Goal: Feedback & Contribution: Submit feedback/report problem

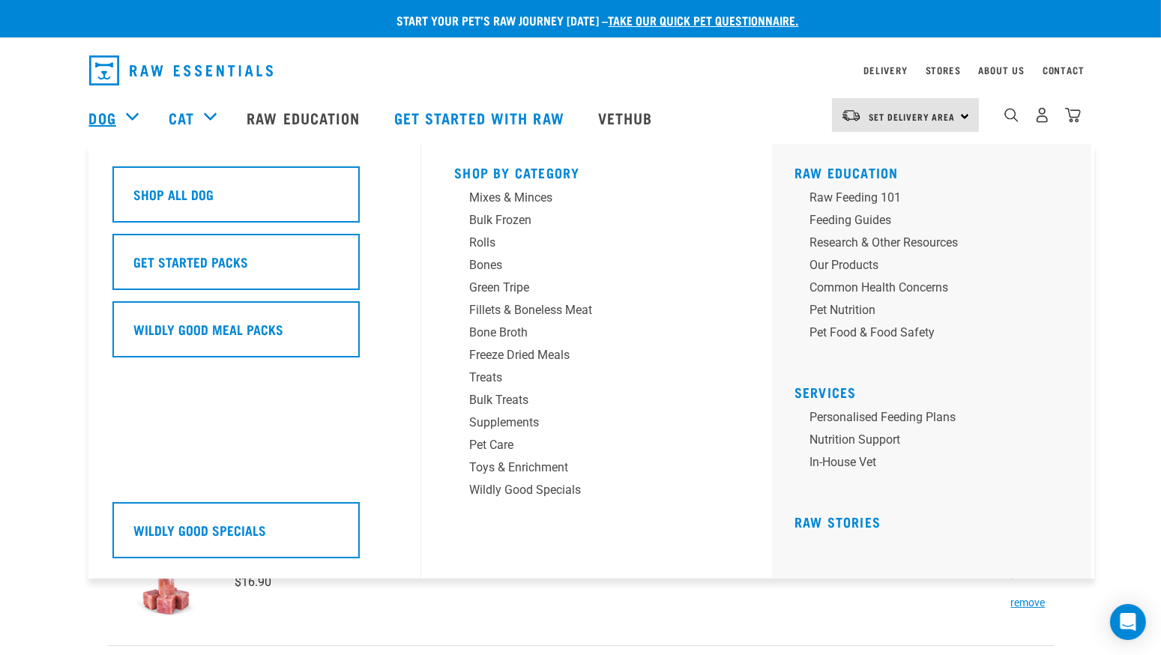
click at [103, 113] on link "Dog" at bounding box center [102, 117] width 27 height 22
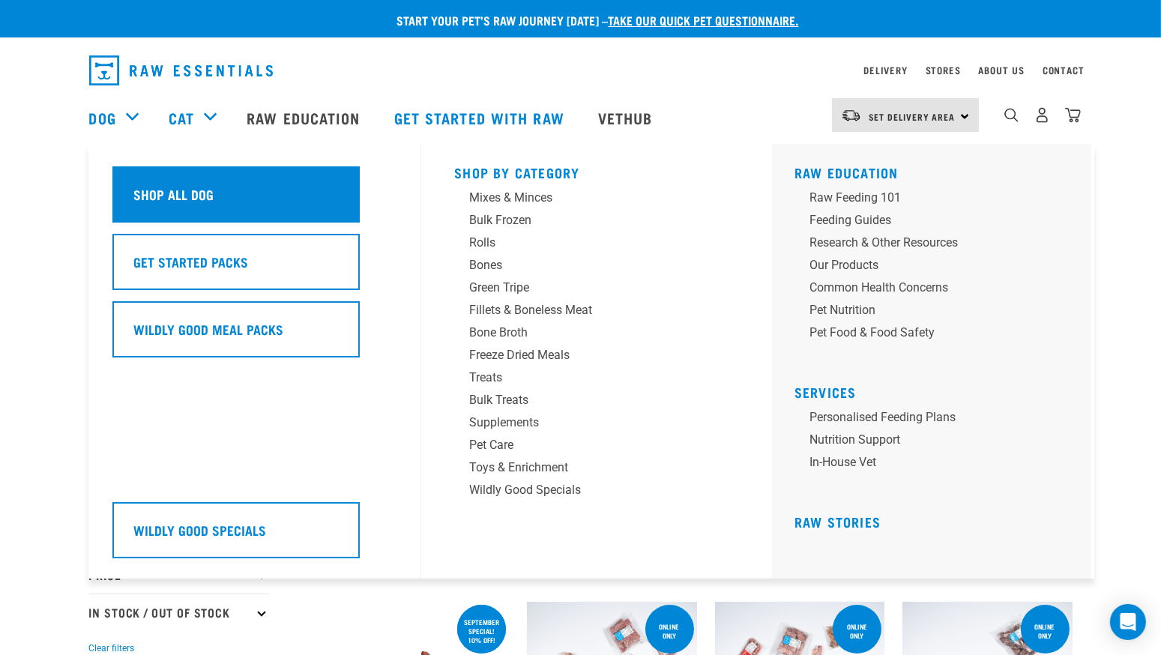
click at [154, 192] on h5 "Shop All Dog" at bounding box center [174, 193] width 80 height 19
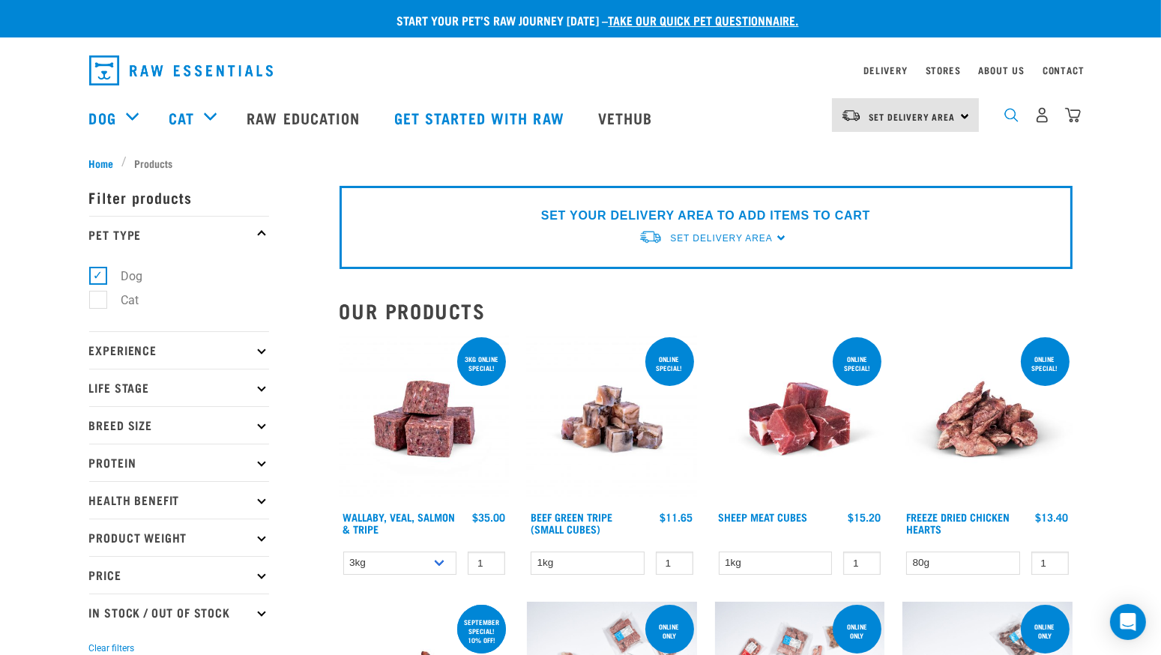
click at [1010, 122] on img "dropdown navigation" at bounding box center [1011, 115] width 14 height 14
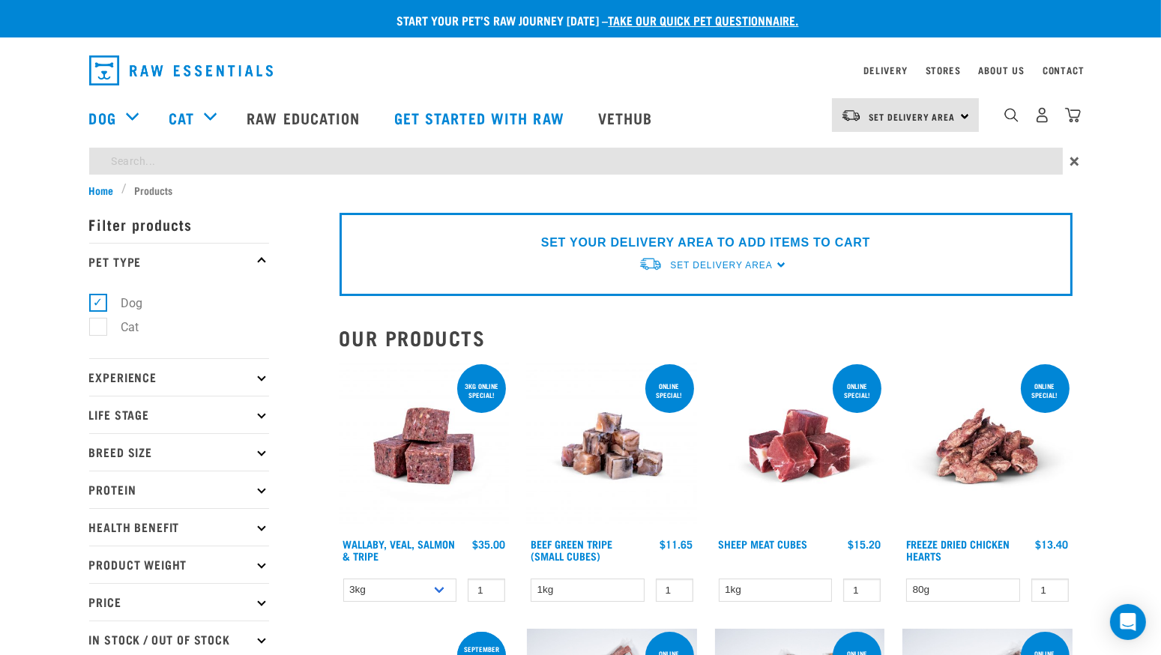
click at [898, 167] on input "search" at bounding box center [576, 161] width 974 height 27
type input "duck"
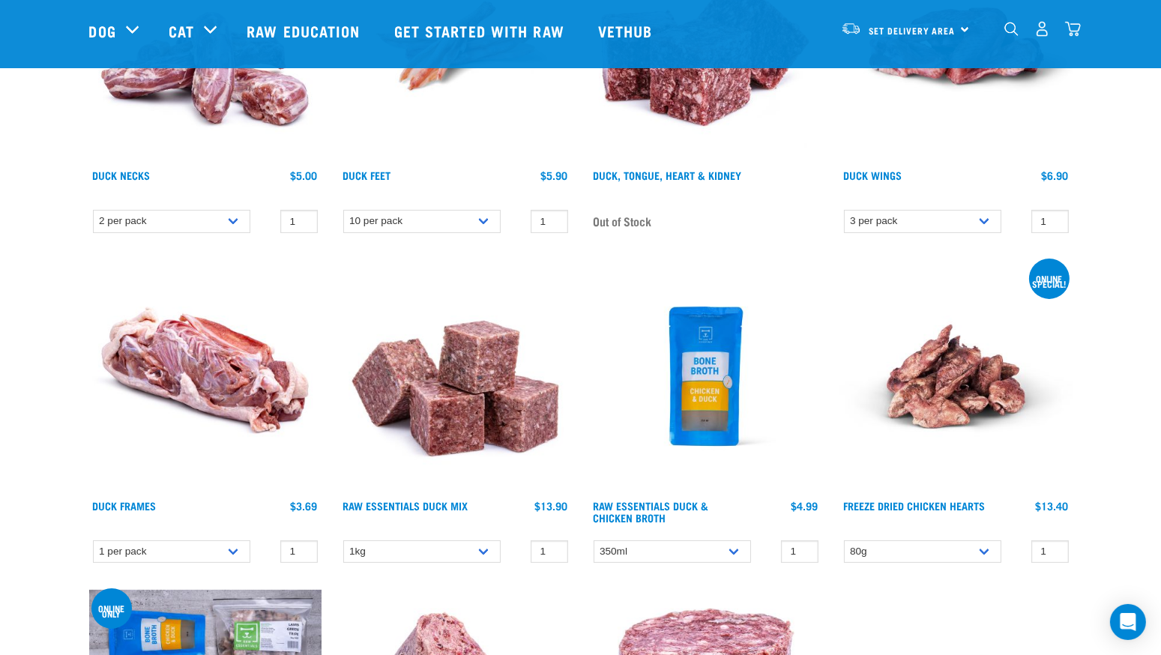
scroll to position [334, 0]
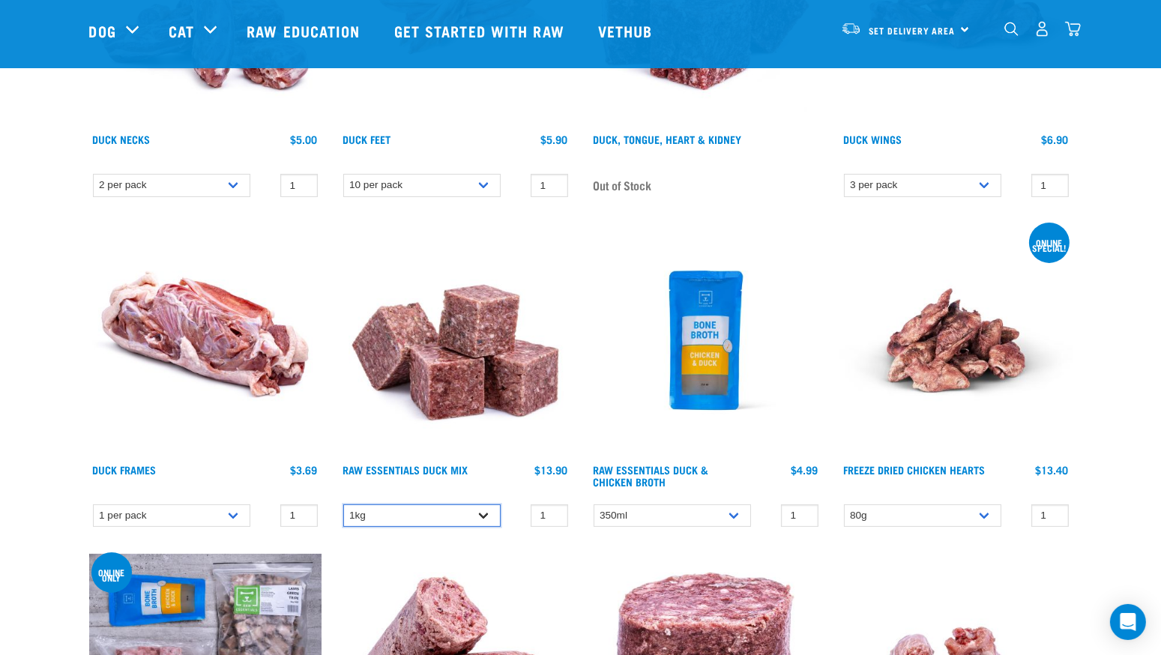
click at [430, 518] on select "1kg" at bounding box center [421, 515] width 157 height 23
click at [551, 519] on input "0" at bounding box center [549, 515] width 37 height 23
click at [551, 519] on input "-1" at bounding box center [549, 515] width 37 height 23
click at [552, 510] on input "0" at bounding box center [549, 515] width 37 height 23
click at [552, 510] on input "1" at bounding box center [549, 515] width 37 height 23
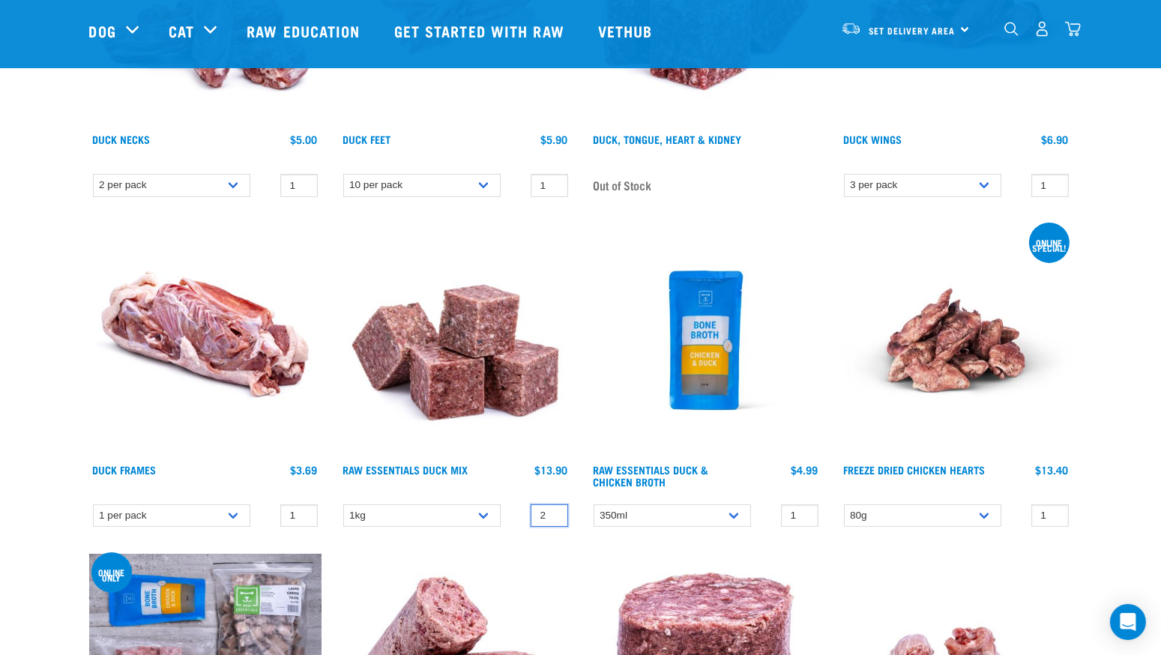
click at [552, 510] on input "2" at bounding box center [549, 515] width 37 height 23
type input "3"
click at [552, 510] on input "3" at bounding box center [549, 515] width 37 height 23
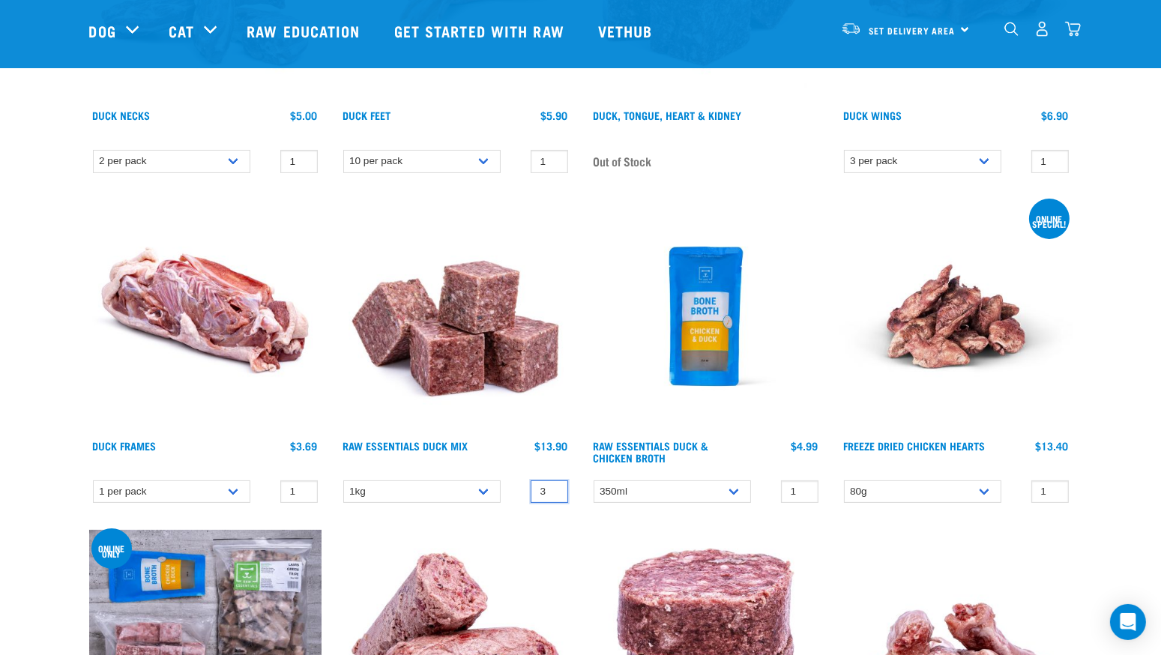
scroll to position [360, 0]
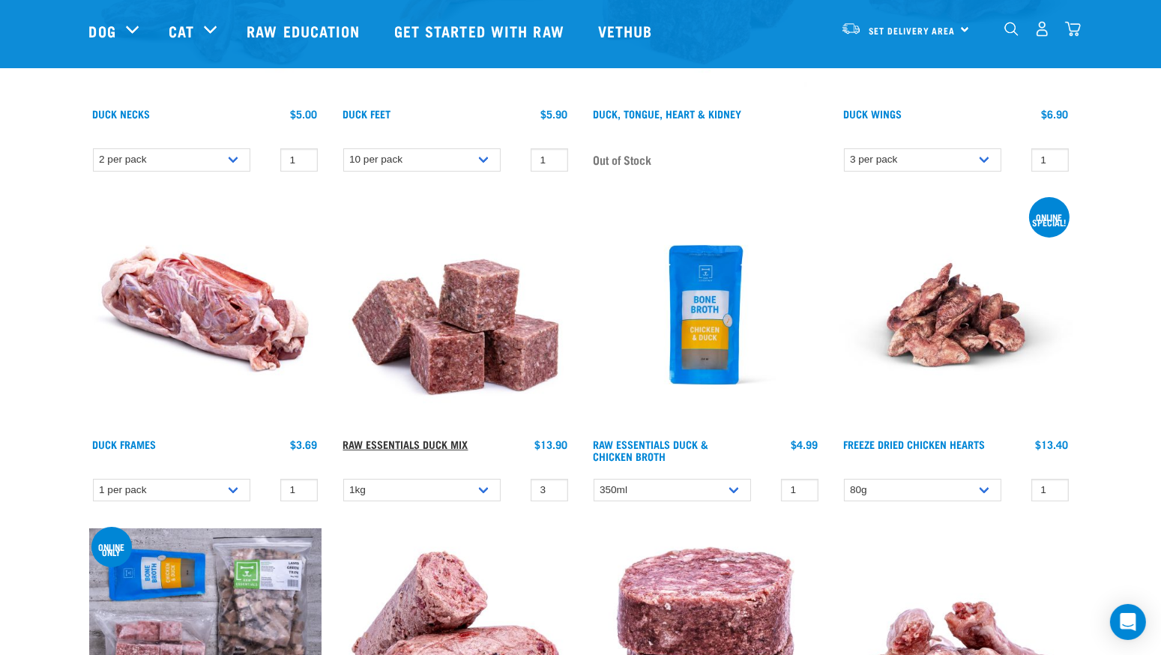
click at [443, 444] on link "Raw Essentials Duck Mix" at bounding box center [405, 443] width 125 height 5
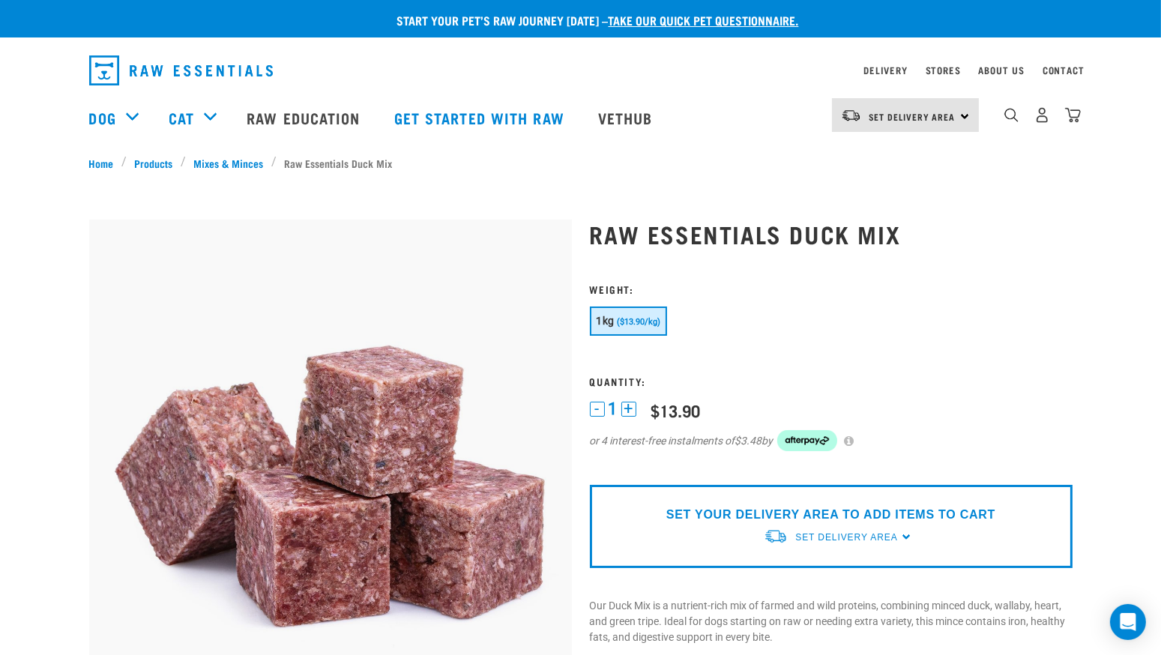
click at [633, 404] on button "+" at bounding box center [628, 409] width 15 height 15
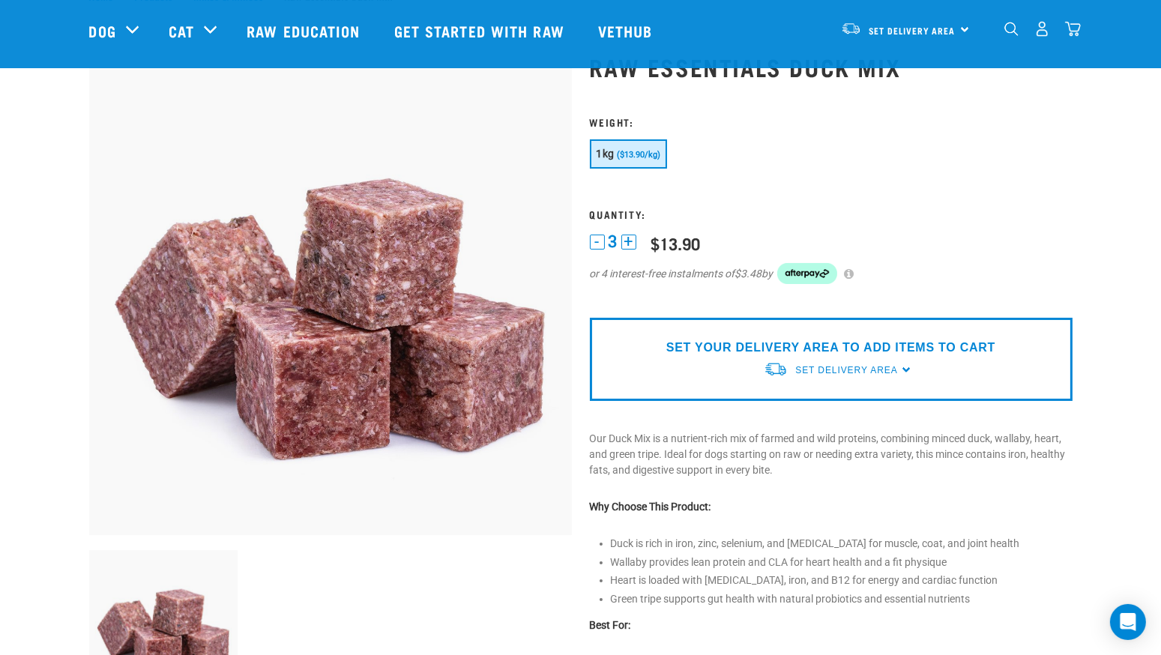
scroll to position [58, 0]
click at [836, 372] on span "Set Delivery Area" at bounding box center [846, 369] width 102 height 10
click at [830, 399] on link "[GEOGRAPHIC_DATA]" at bounding box center [838, 404] width 149 height 25
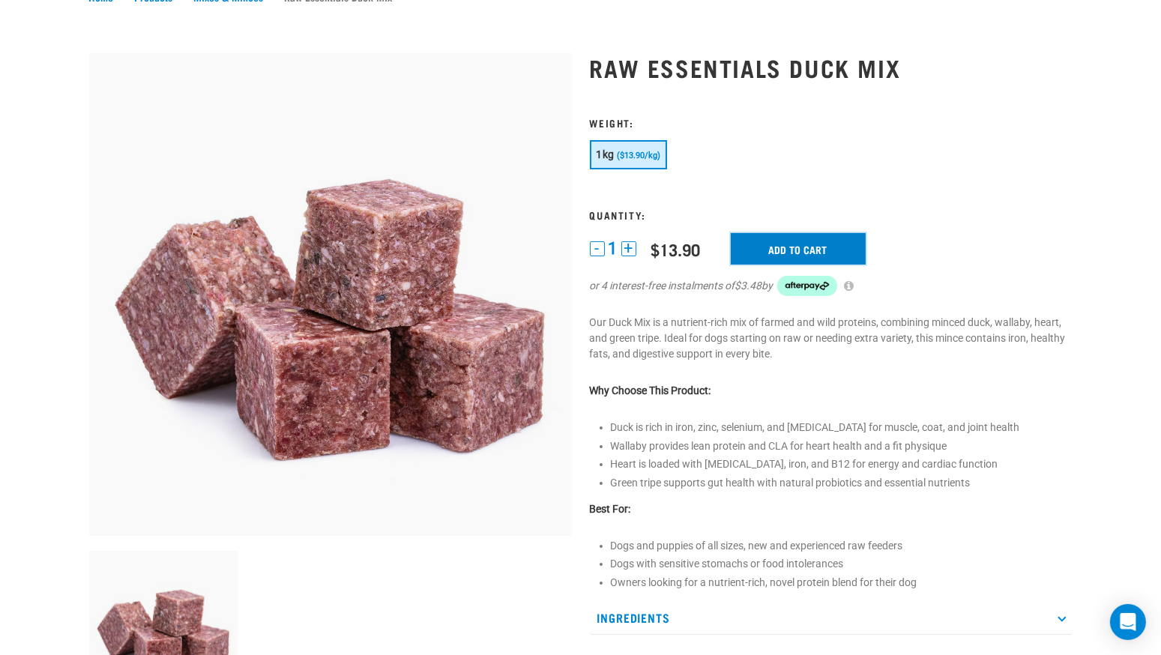
click at [819, 247] on input "Add to cart" at bounding box center [798, 248] width 135 height 31
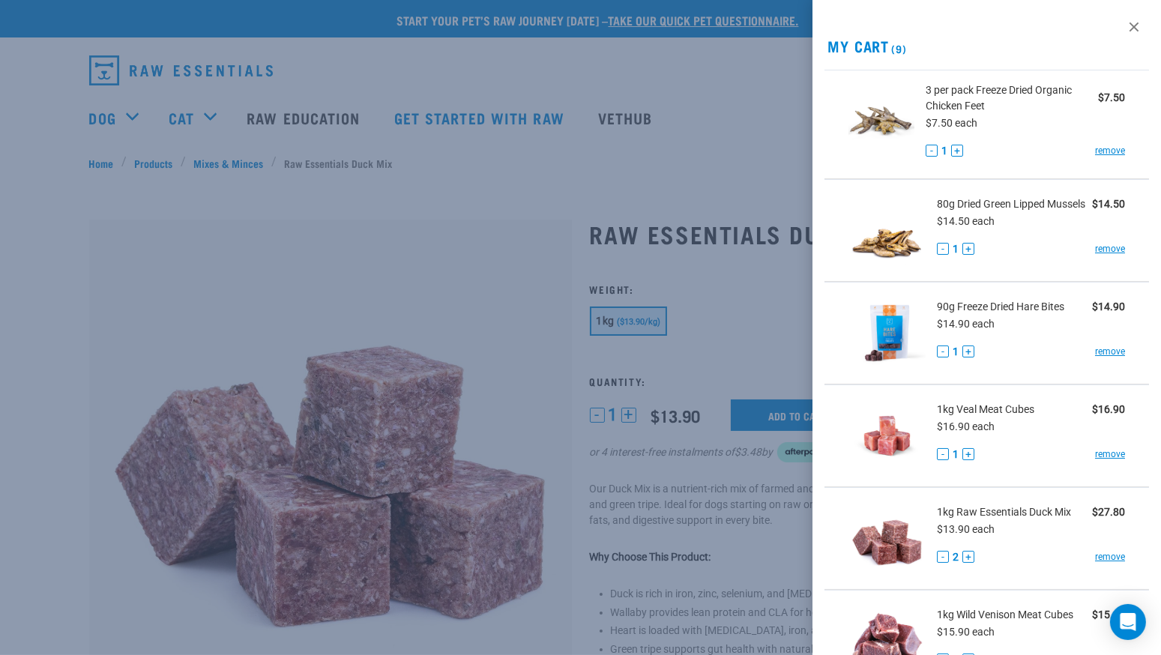
click at [1078, 124] on div "$7.50 each" at bounding box center [1025, 123] width 199 height 18
click at [1095, 148] on link "remove" at bounding box center [1110, 150] width 30 height 13
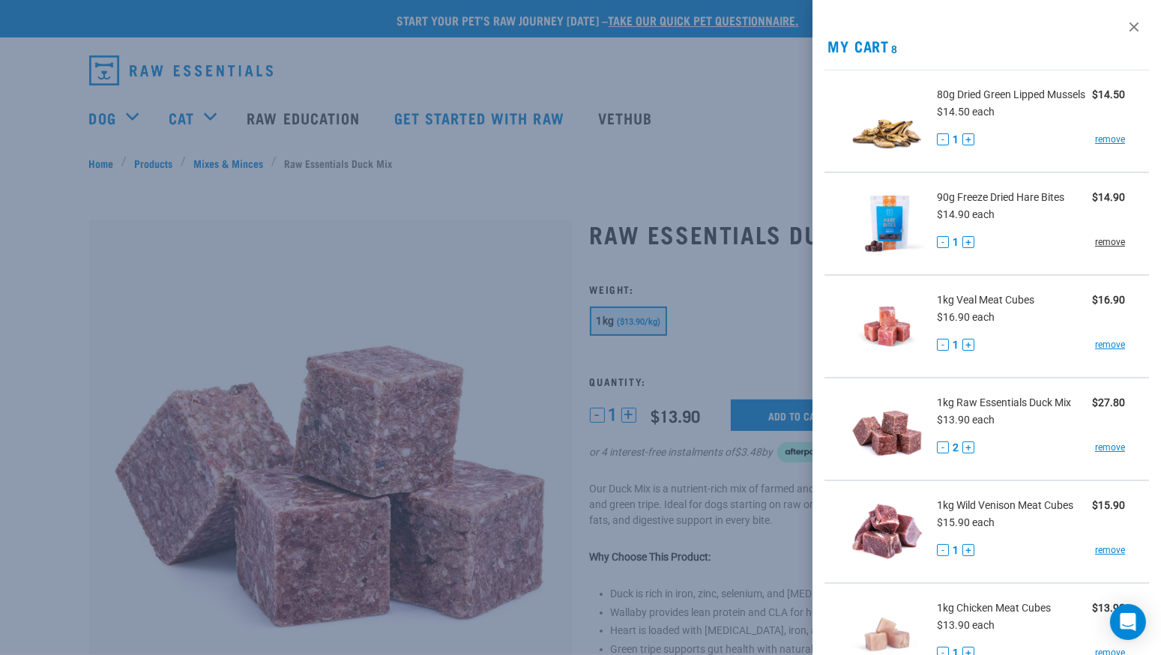
click at [1097, 244] on link "remove" at bounding box center [1110, 241] width 30 height 13
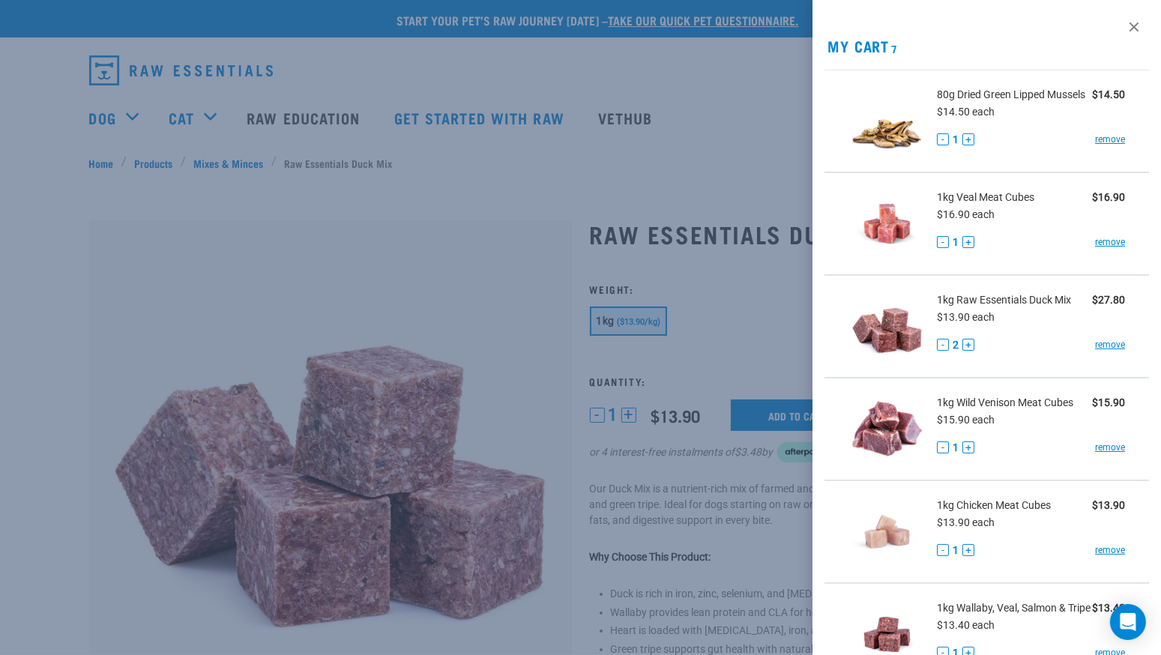
click at [968, 351] on button "+" at bounding box center [968, 345] width 12 height 12
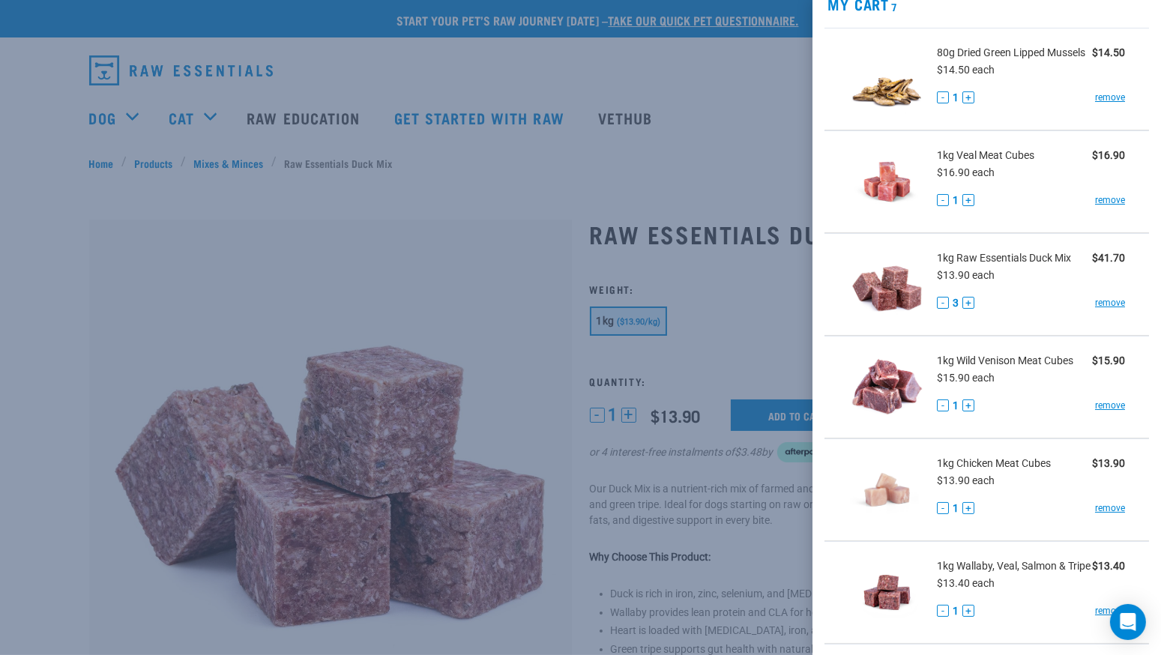
scroll to position [40, 0]
click at [1106, 408] on link "remove" at bounding box center [1110, 406] width 30 height 13
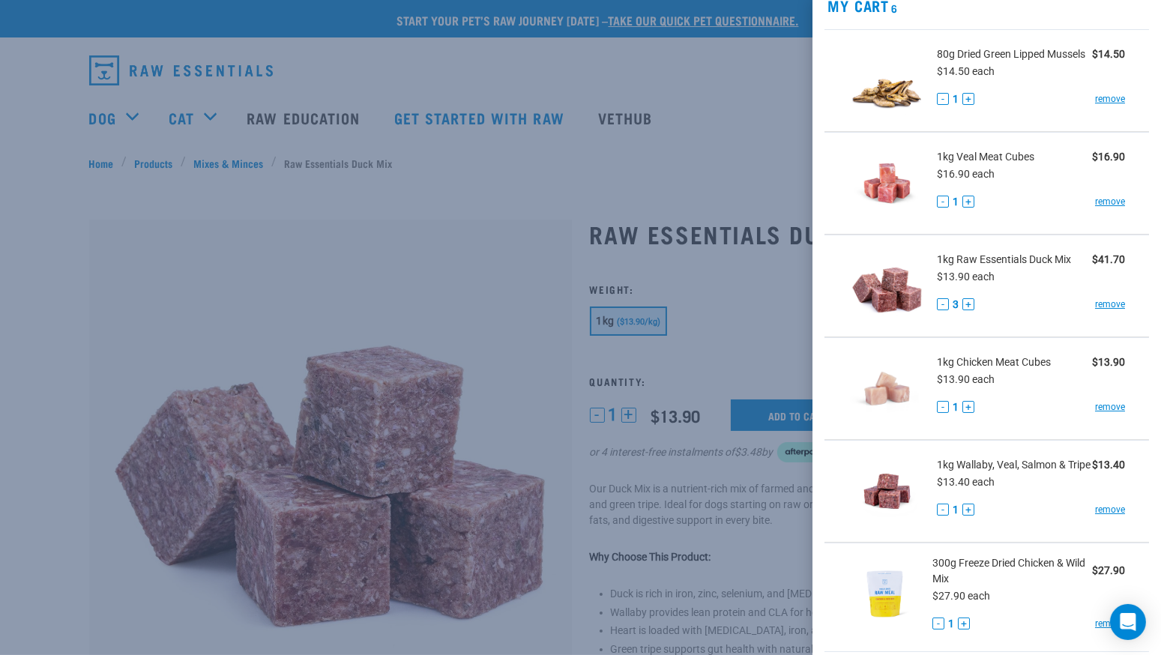
click at [968, 411] on button "+" at bounding box center [968, 407] width 12 height 12
click at [1102, 516] on link "remove" at bounding box center [1110, 509] width 30 height 13
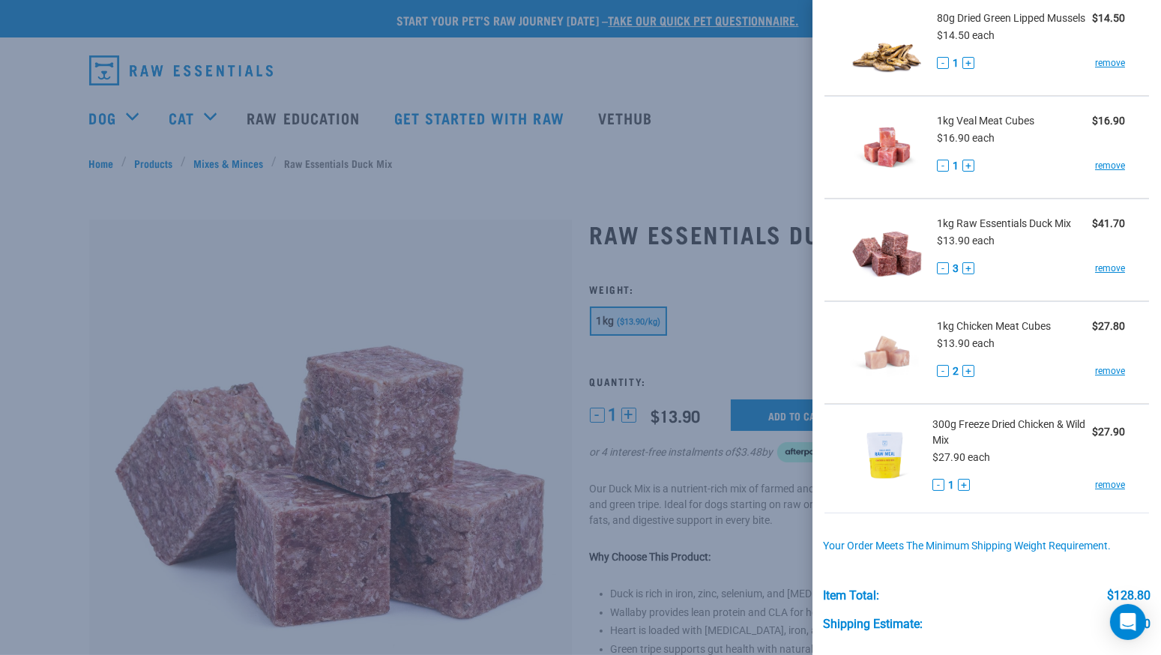
scroll to position [82, 0]
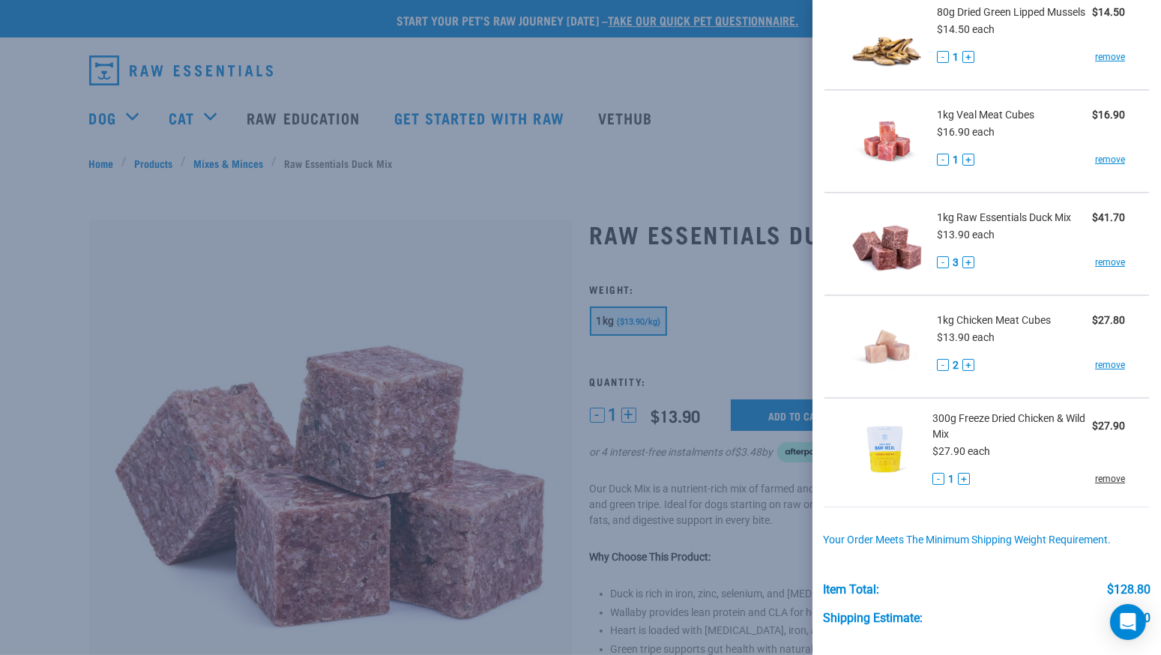
click at [1102, 486] on link "remove" at bounding box center [1110, 478] width 30 height 13
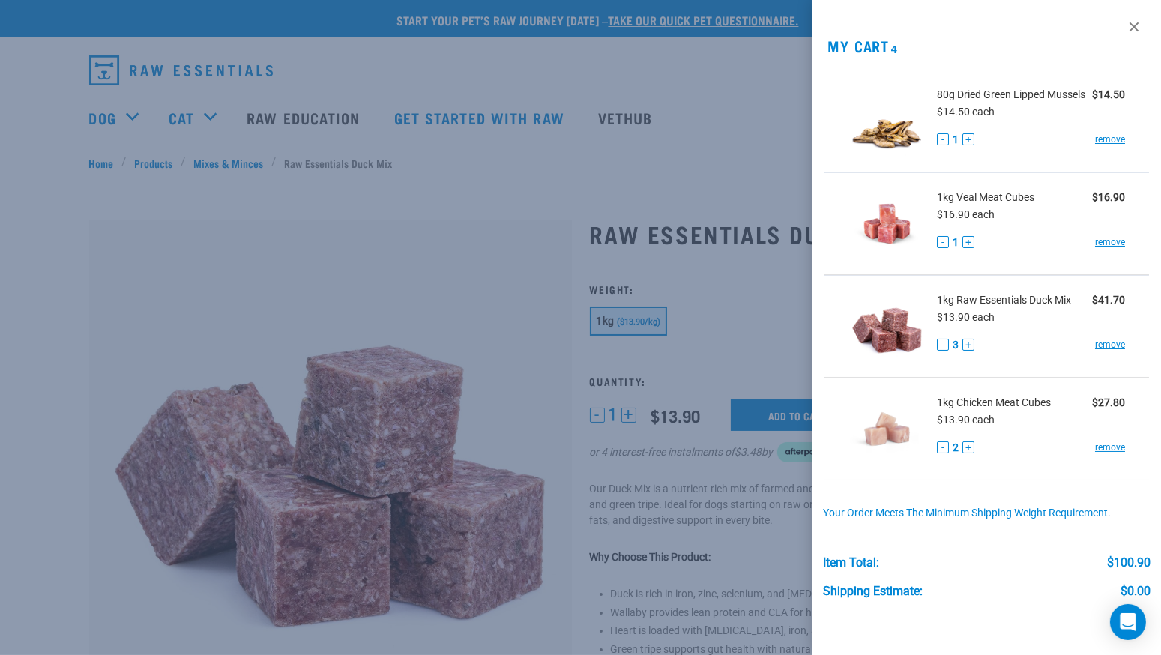
scroll to position [1, 0]
click at [758, 179] on div at bounding box center [580, 327] width 1161 height 655
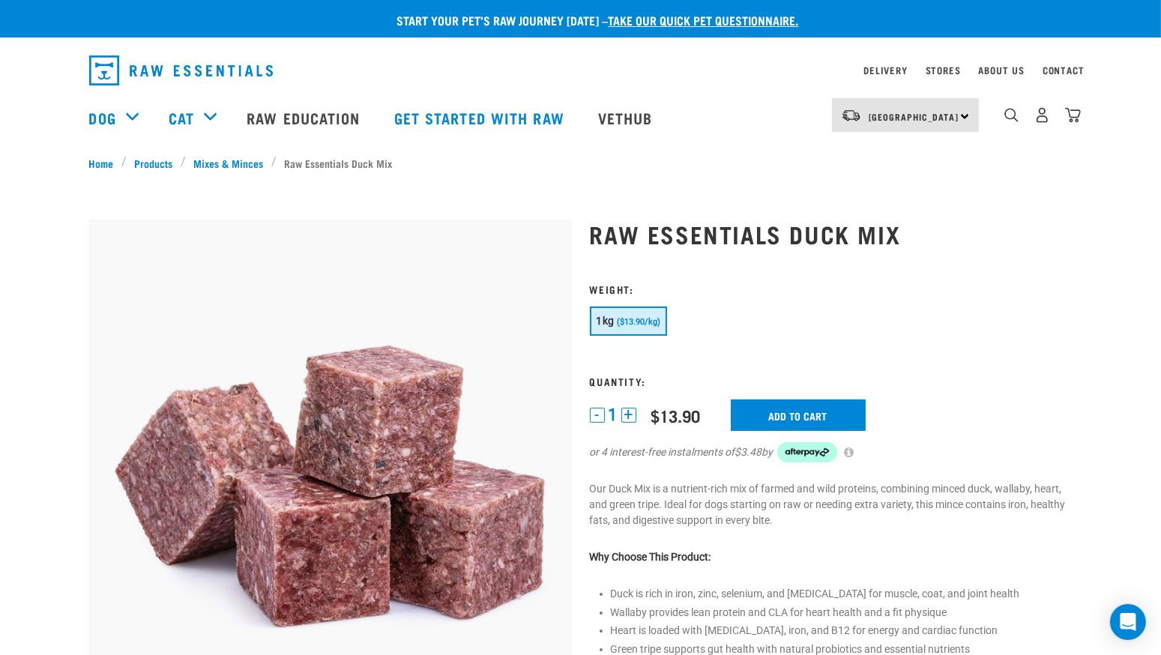
click at [1003, 115] on div "10" at bounding box center [1030, 118] width 103 height 60
click at [1013, 118] on img "dropdown navigation" at bounding box center [1011, 115] width 14 height 14
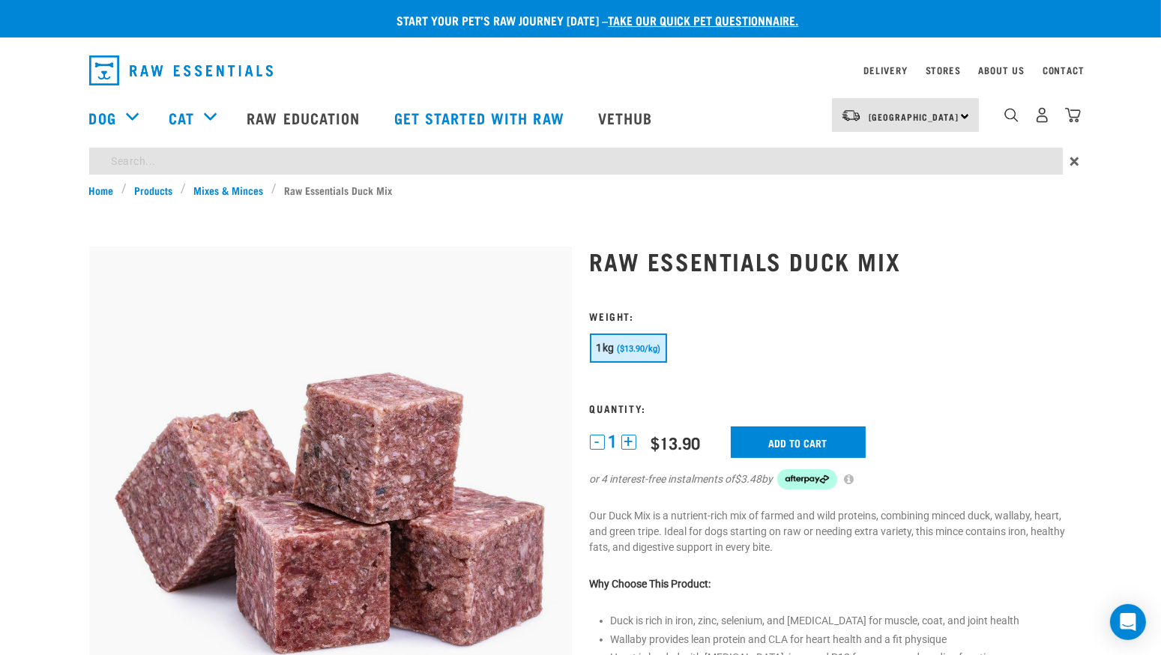
click at [944, 159] on input "search" at bounding box center [576, 161] width 974 height 27
type input "tripe"
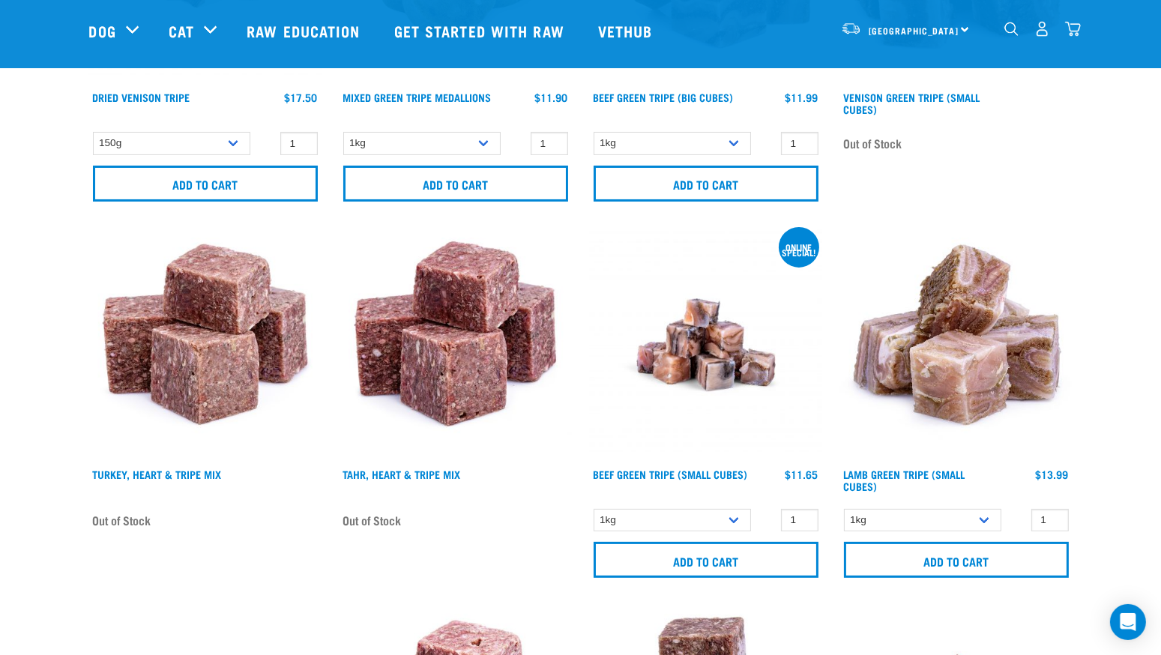
scroll to position [495, 0]
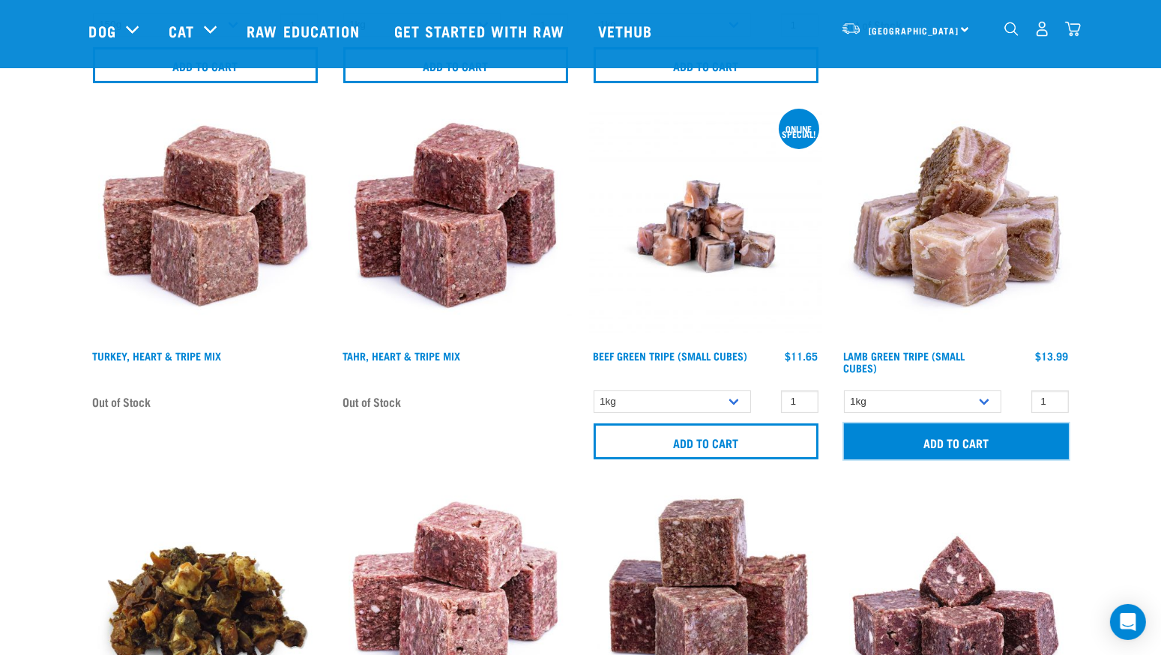
click at [955, 436] on input "Add to cart" at bounding box center [956, 441] width 225 height 36
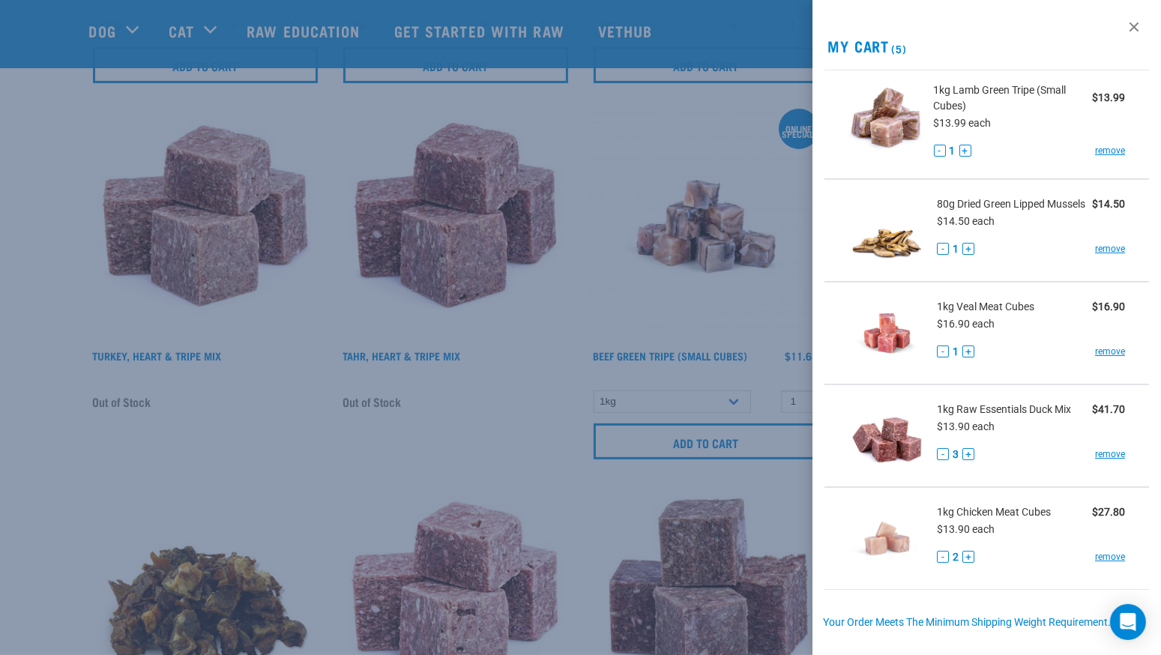
click at [600, 271] on div at bounding box center [580, 327] width 1161 height 655
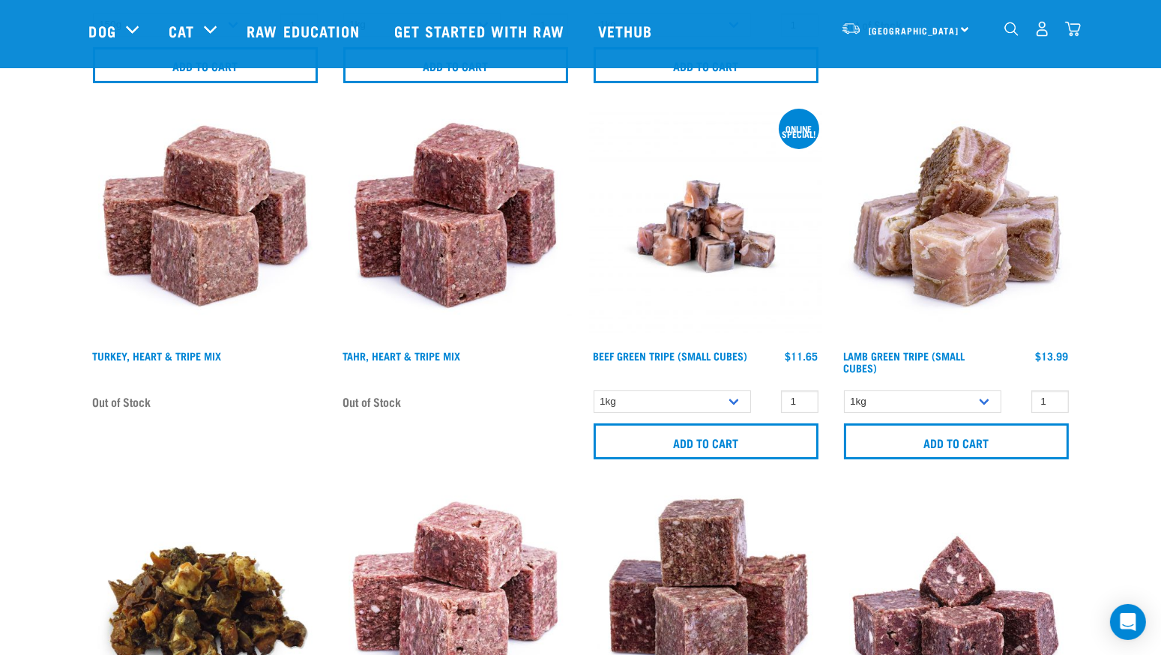
scroll to position [0, 0]
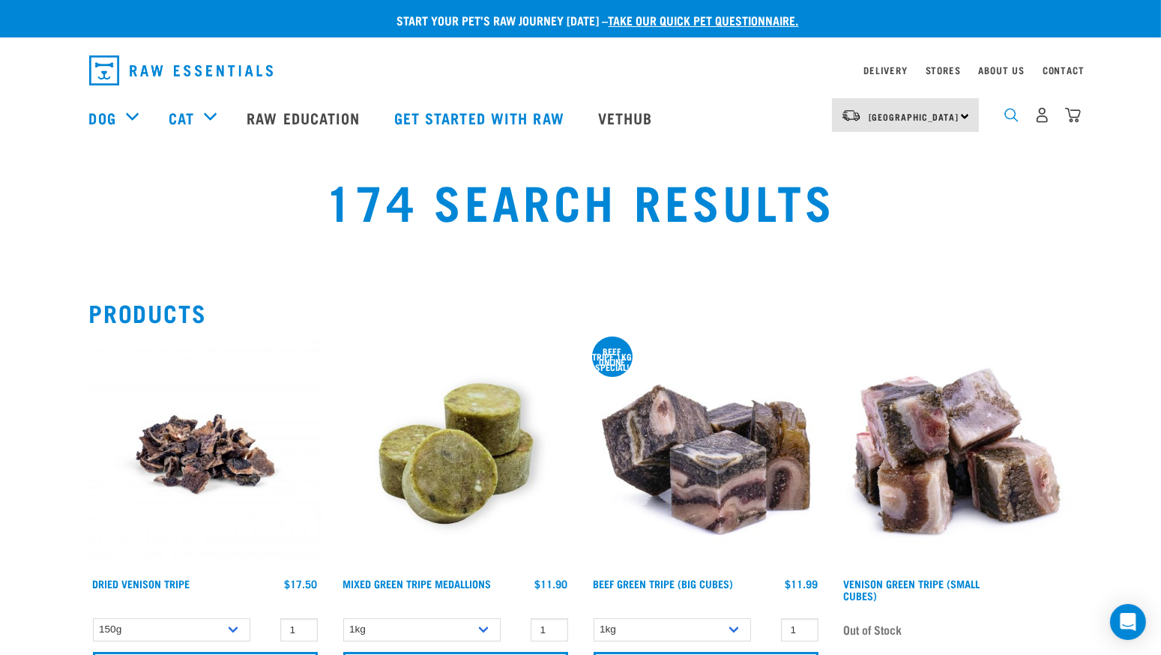
click at [1016, 121] on img "dropdown navigation" at bounding box center [1011, 115] width 14 height 14
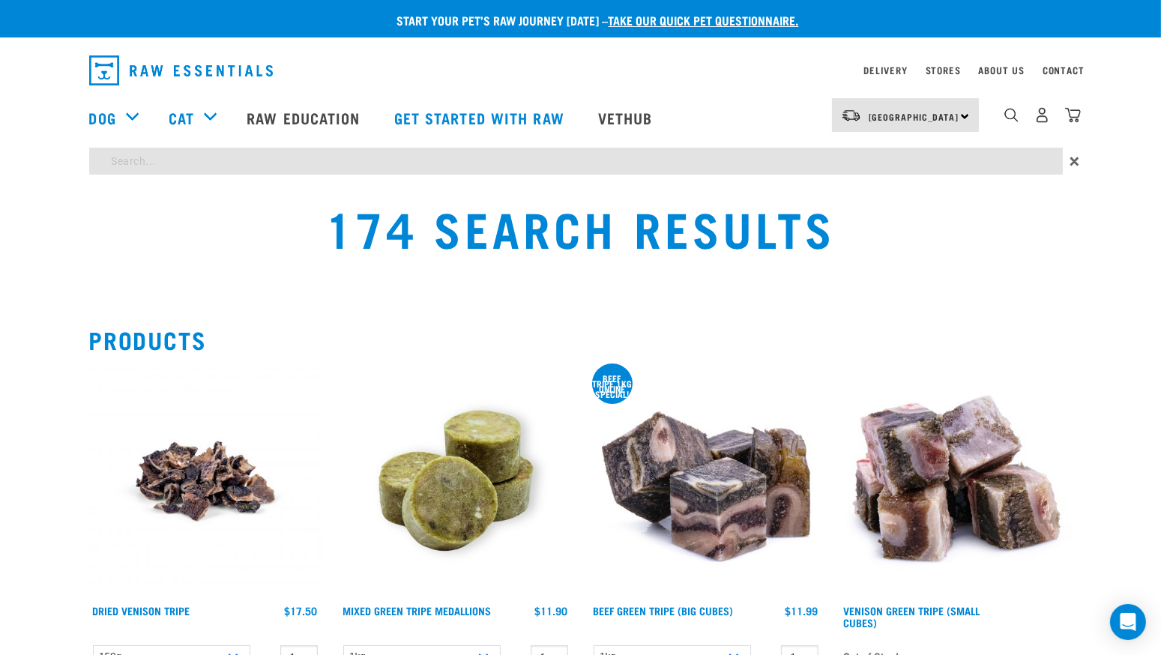
click at [870, 171] on input "search" at bounding box center [576, 161] width 974 height 27
type input "venison mince"
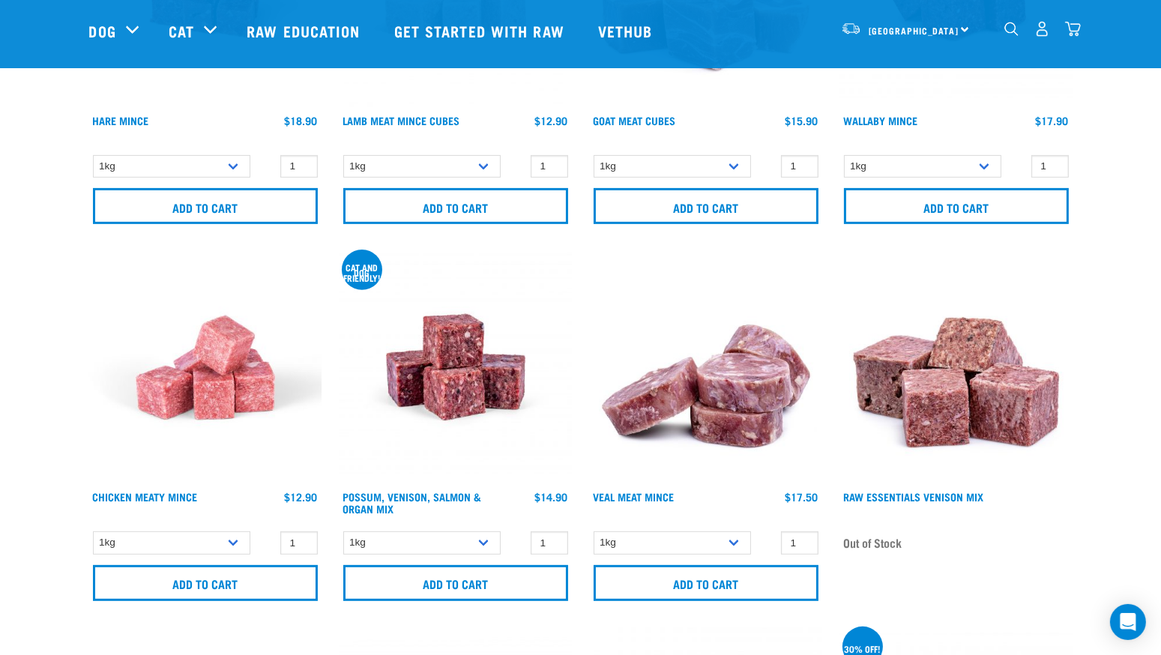
scroll to position [751, 0]
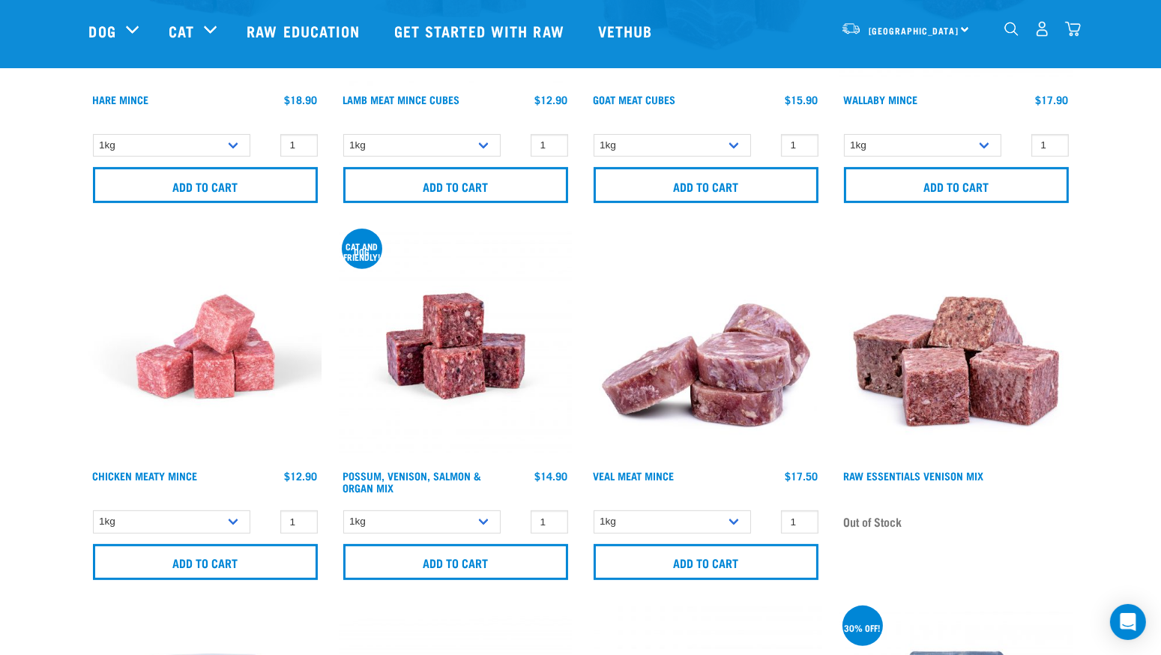
click at [939, 371] on img at bounding box center [956, 346] width 232 height 232
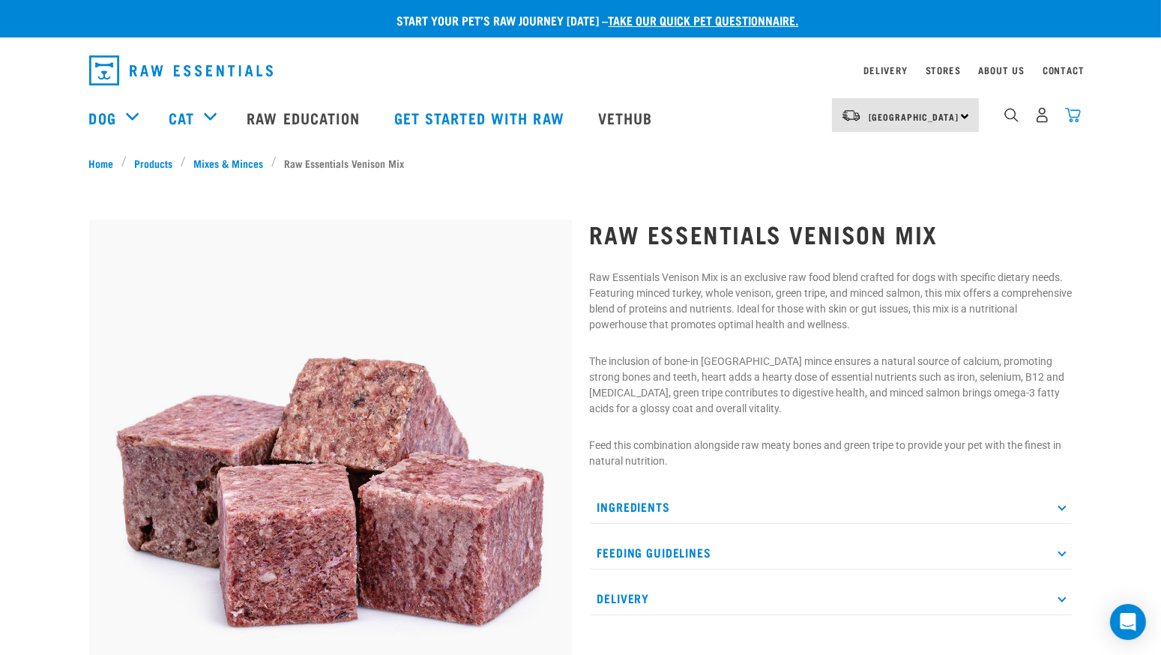
click at [1072, 121] on img "dropdown navigation" at bounding box center [1073, 115] width 16 height 16
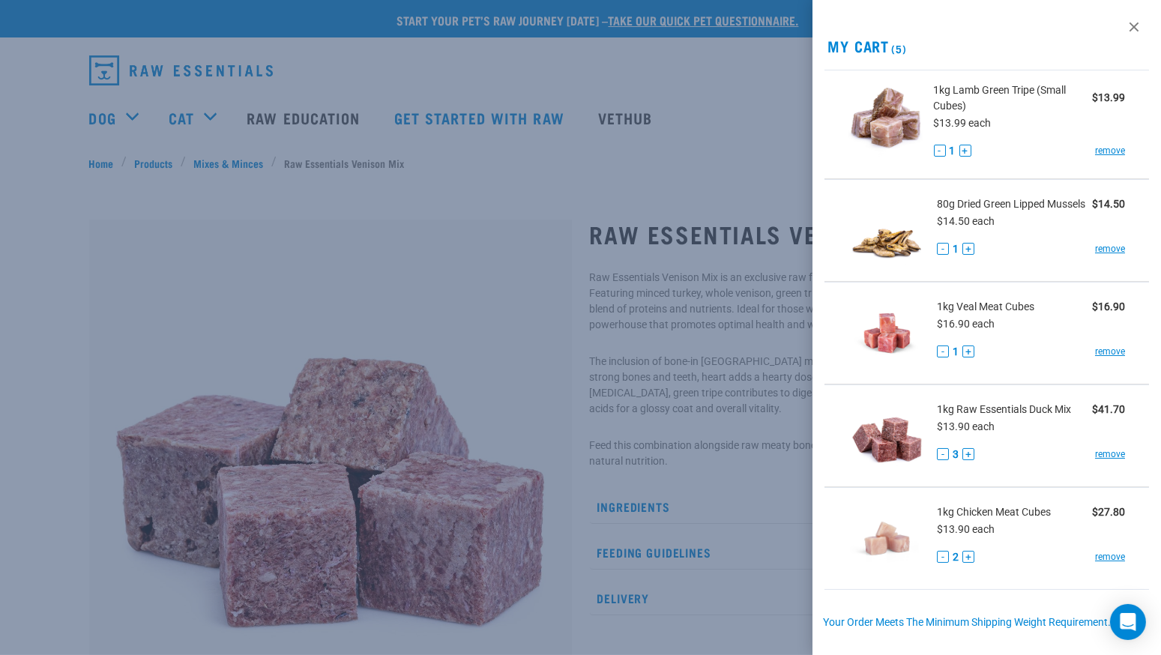
click at [624, 176] on div at bounding box center [580, 327] width 1161 height 655
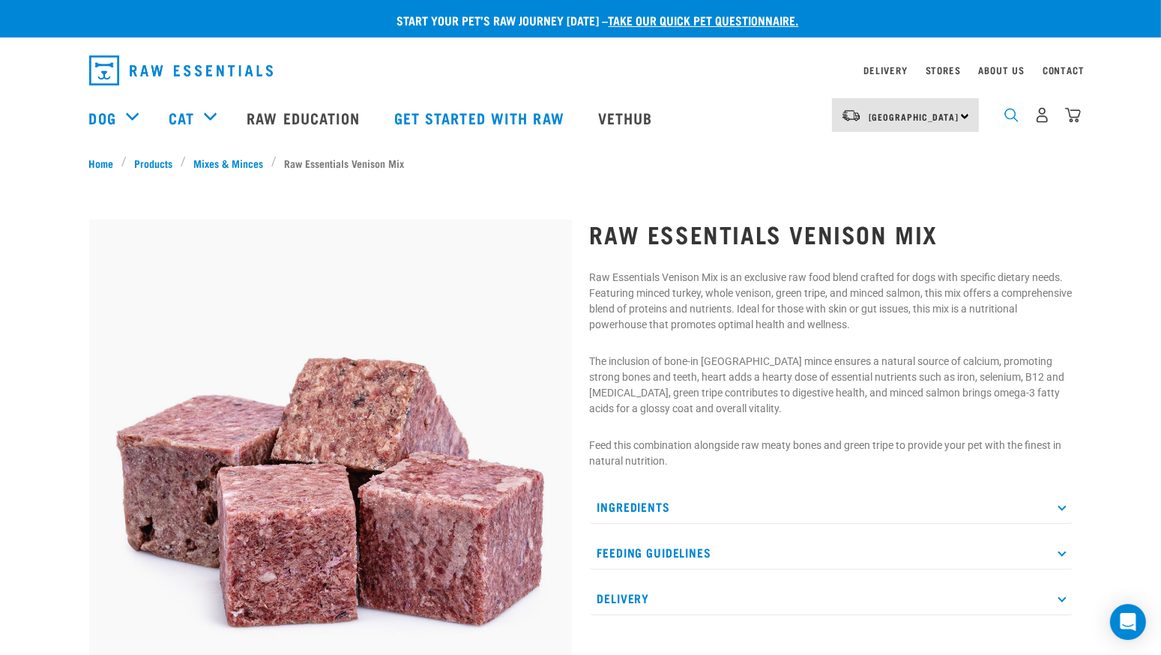
click at [1006, 120] on img "dropdown navigation" at bounding box center [1011, 115] width 14 height 14
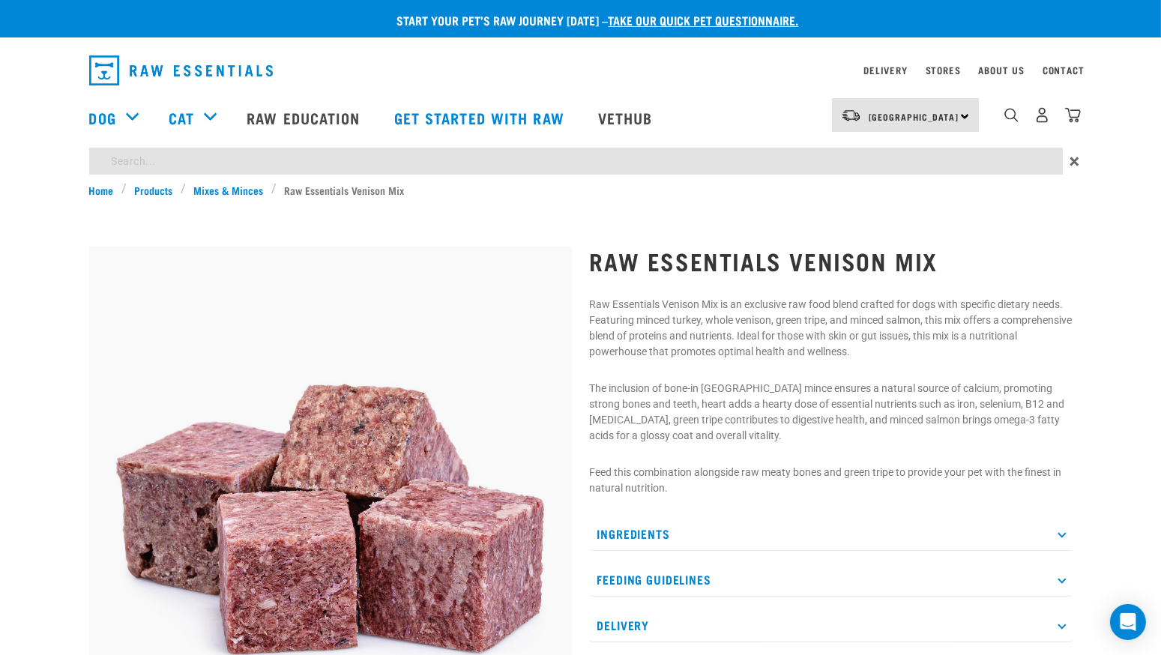
click at [855, 160] on input "search" at bounding box center [576, 161] width 974 height 27
type input "feet"
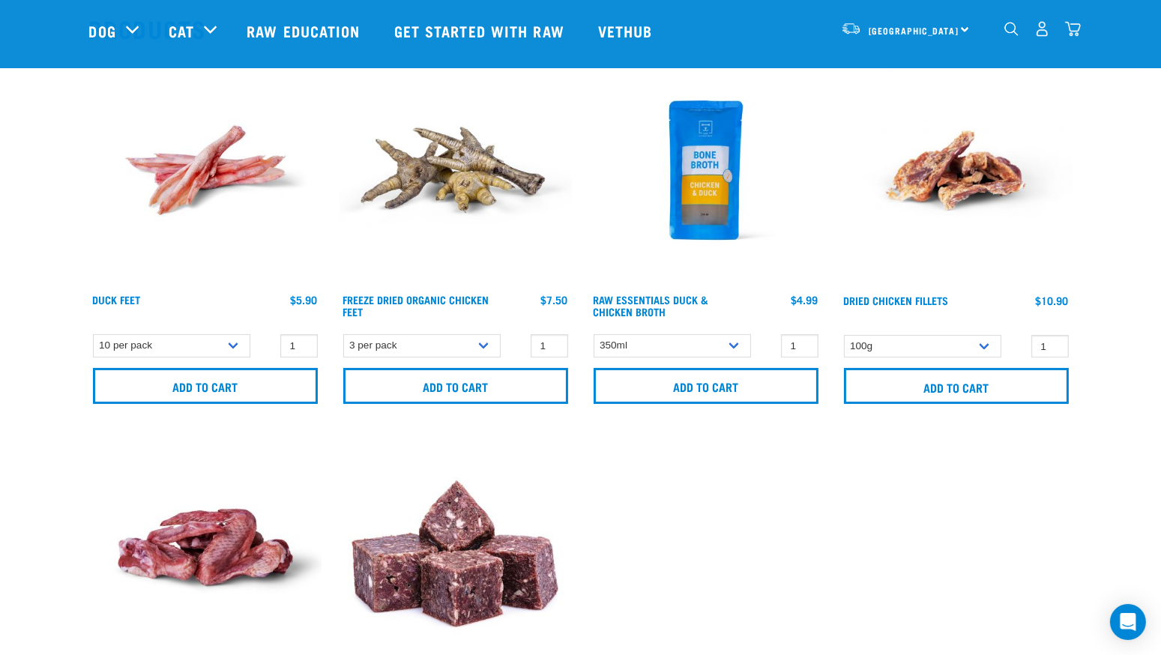
scroll to position [181, 0]
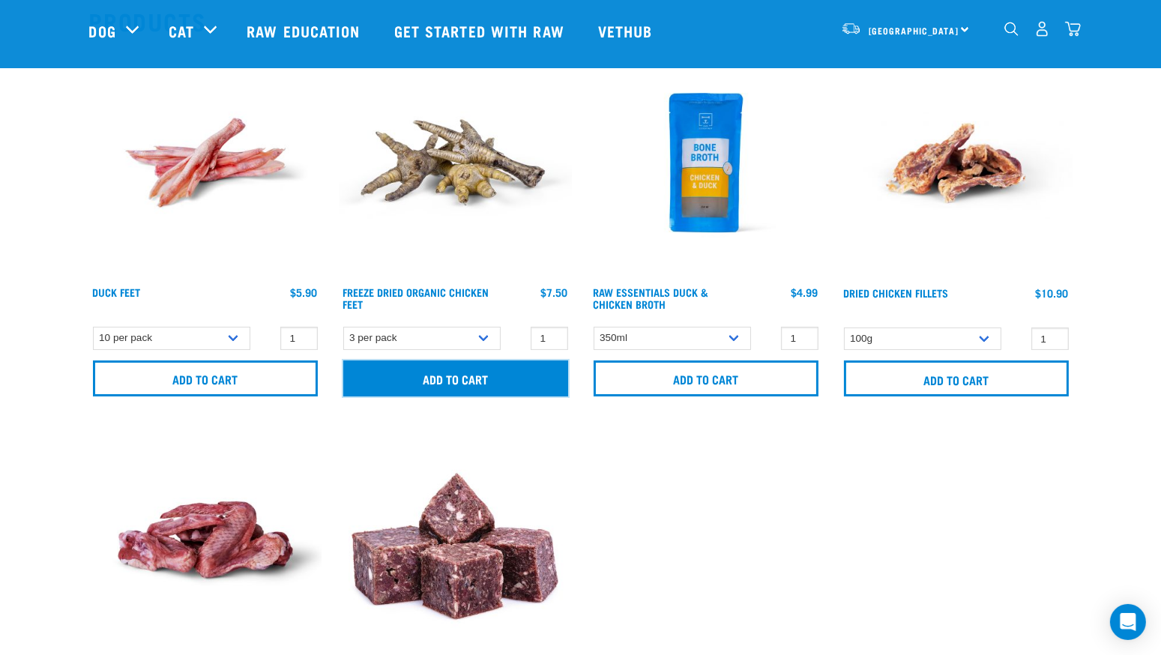
click at [517, 378] on input "Add to cart" at bounding box center [455, 378] width 225 height 36
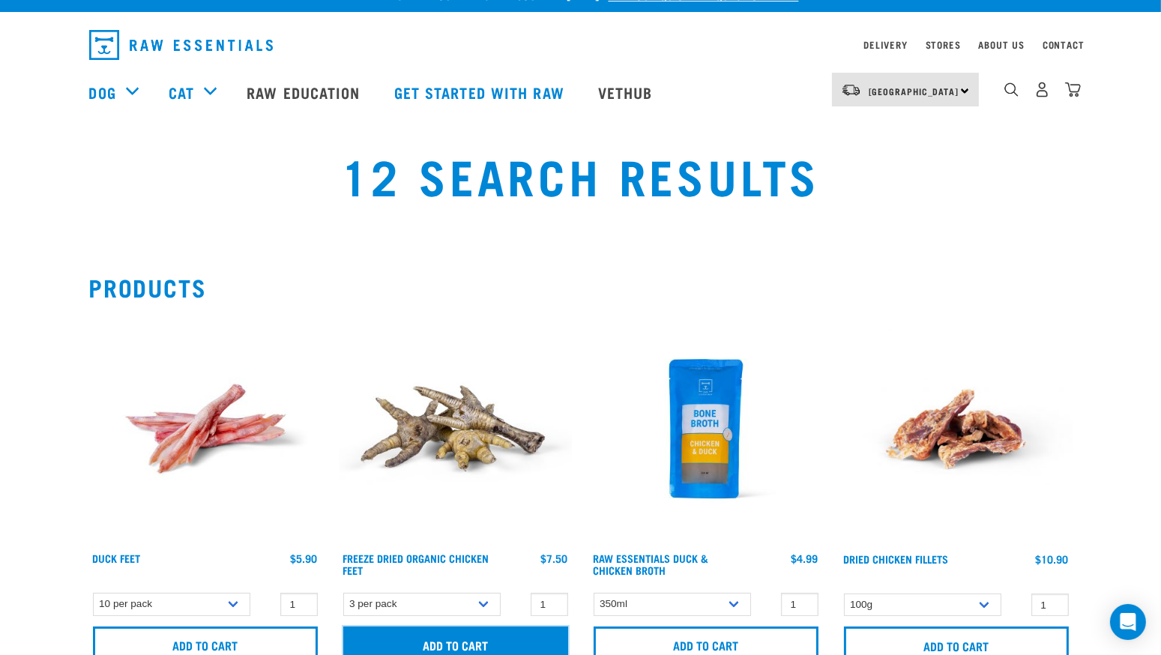
scroll to position [0, 0]
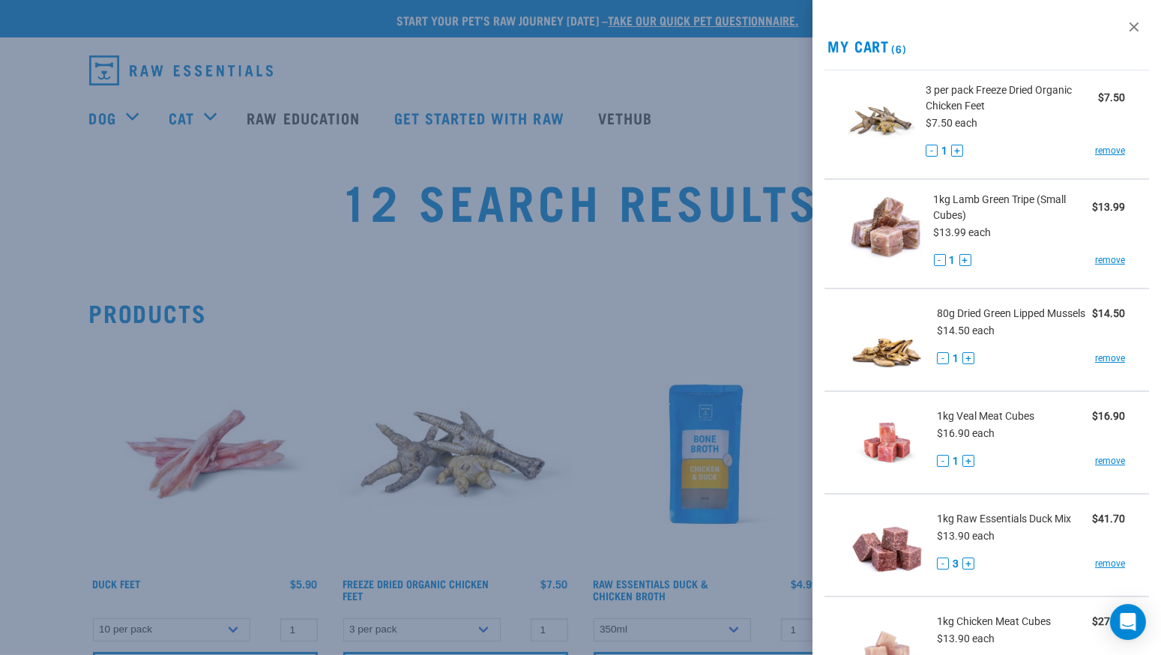
click at [735, 335] on div at bounding box center [580, 327] width 1161 height 655
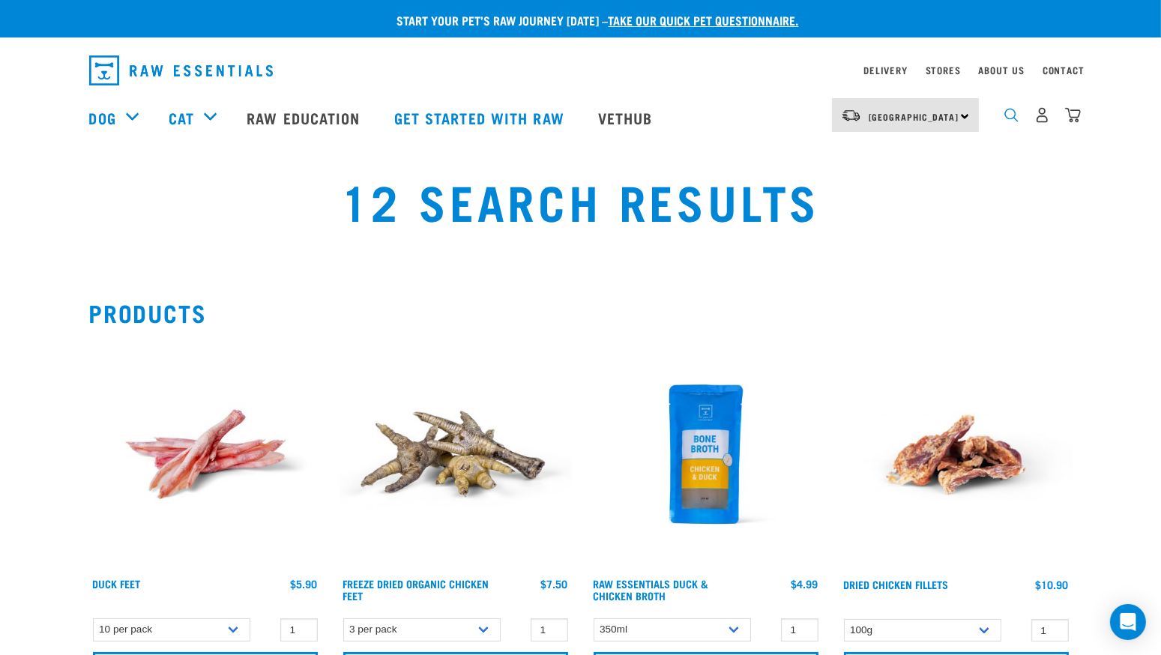
click at [1016, 115] on img "dropdown navigation" at bounding box center [1011, 115] width 14 height 14
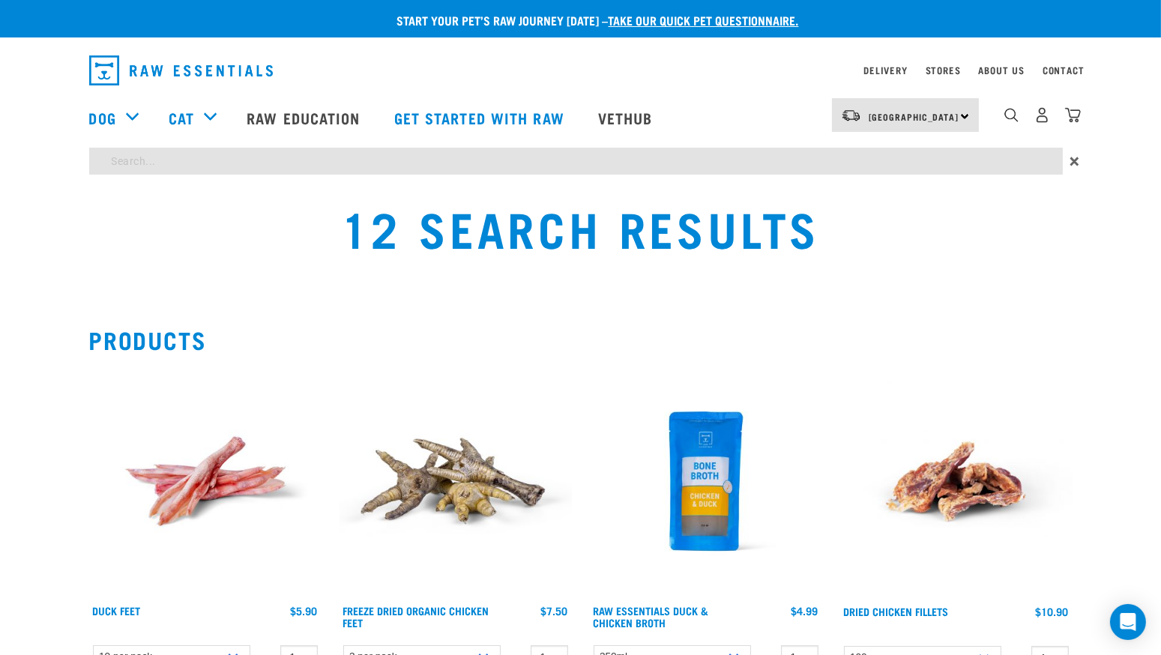
click at [799, 166] on input "search" at bounding box center [576, 161] width 974 height 27
type input "ling"
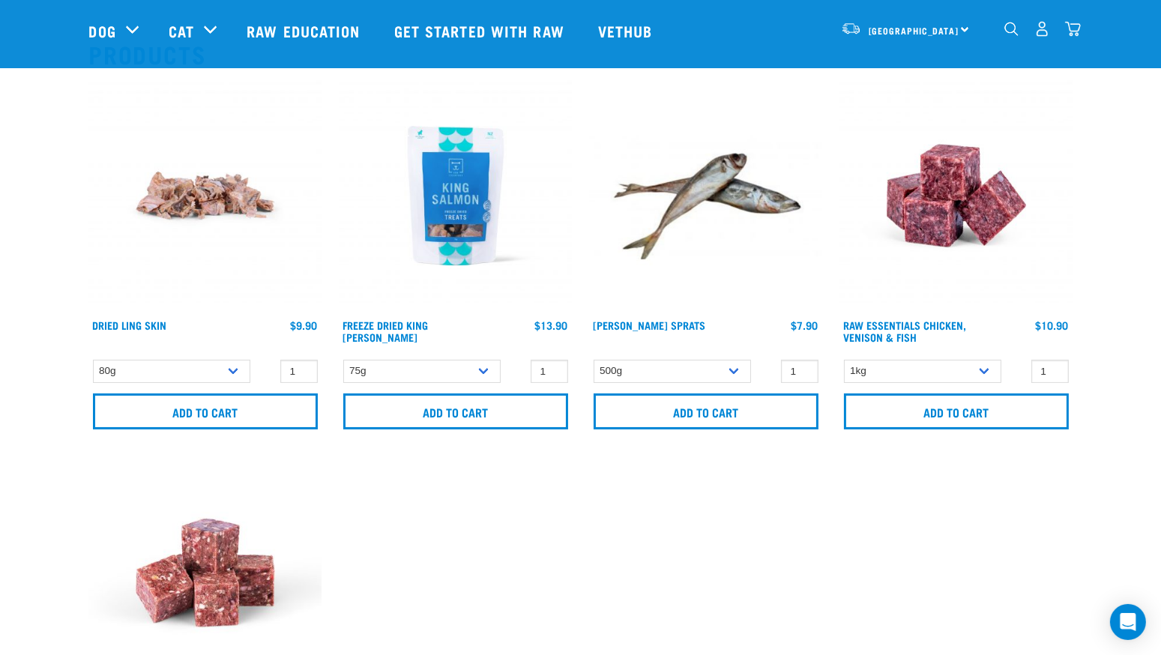
scroll to position [166, 0]
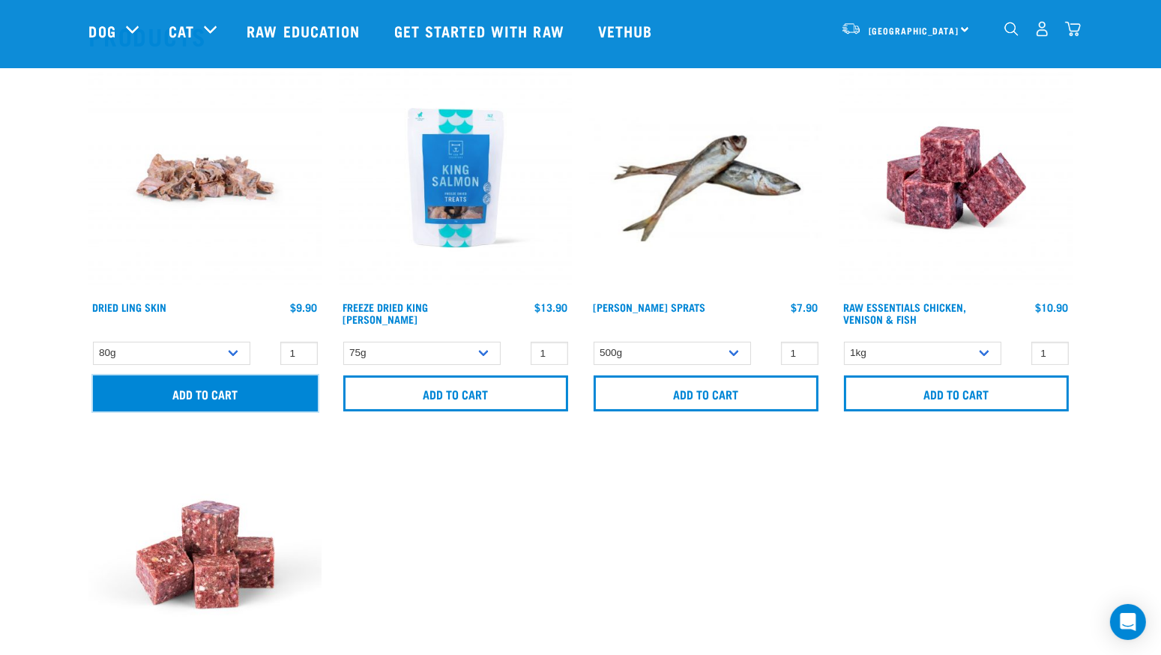
click at [157, 387] on input "Add to cart" at bounding box center [205, 393] width 225 height 36
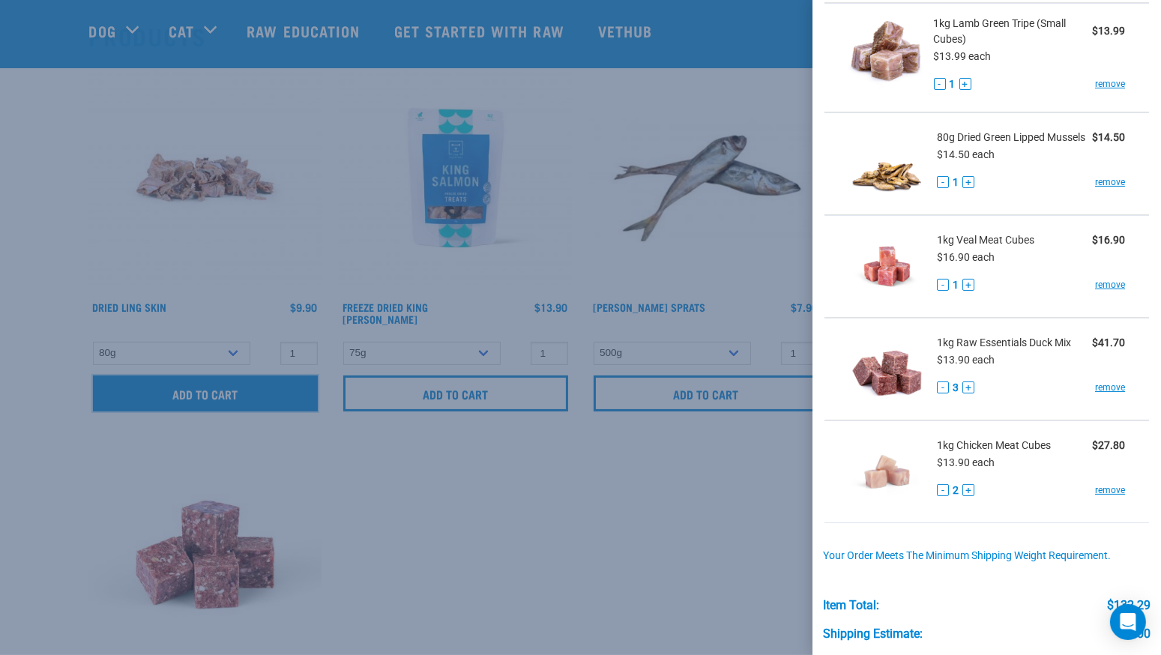
scroll to position [414, 0]
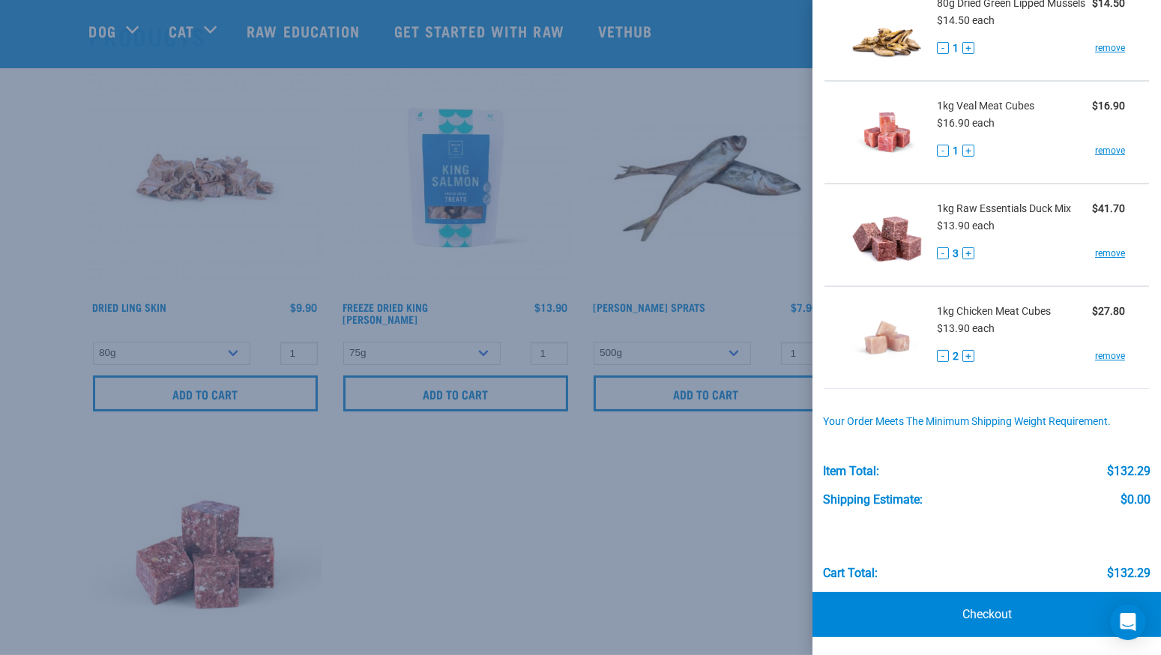
click at [766, 510] on div at bounding box center [580, 327] width 1161 height 655
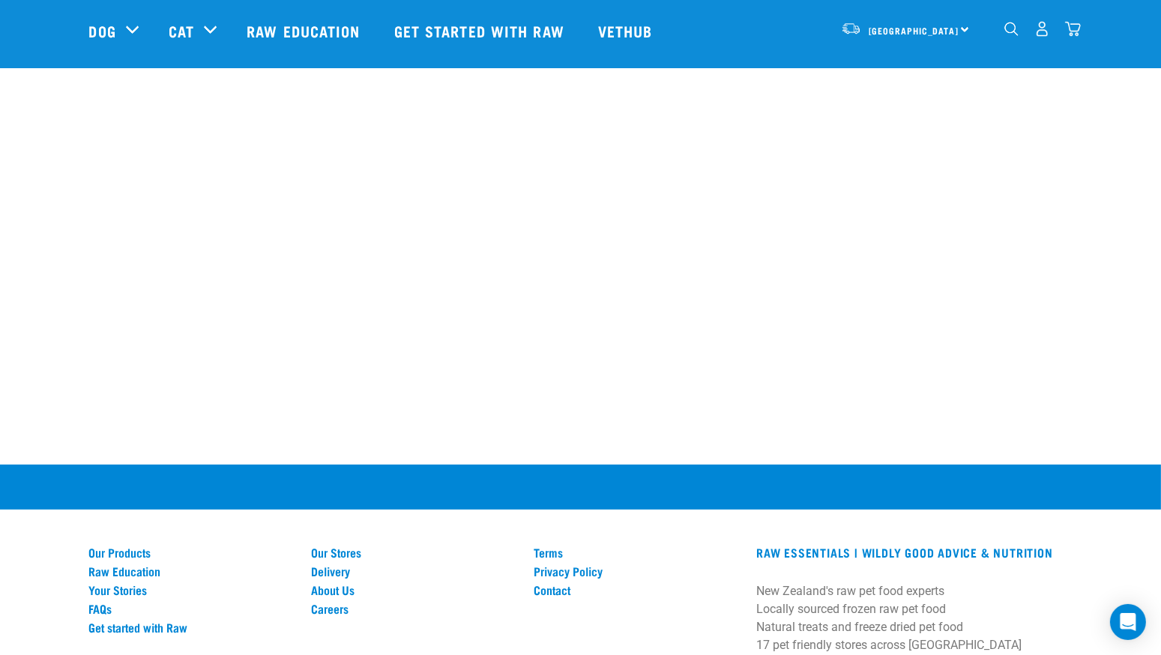
scroll to position [1138, 0]
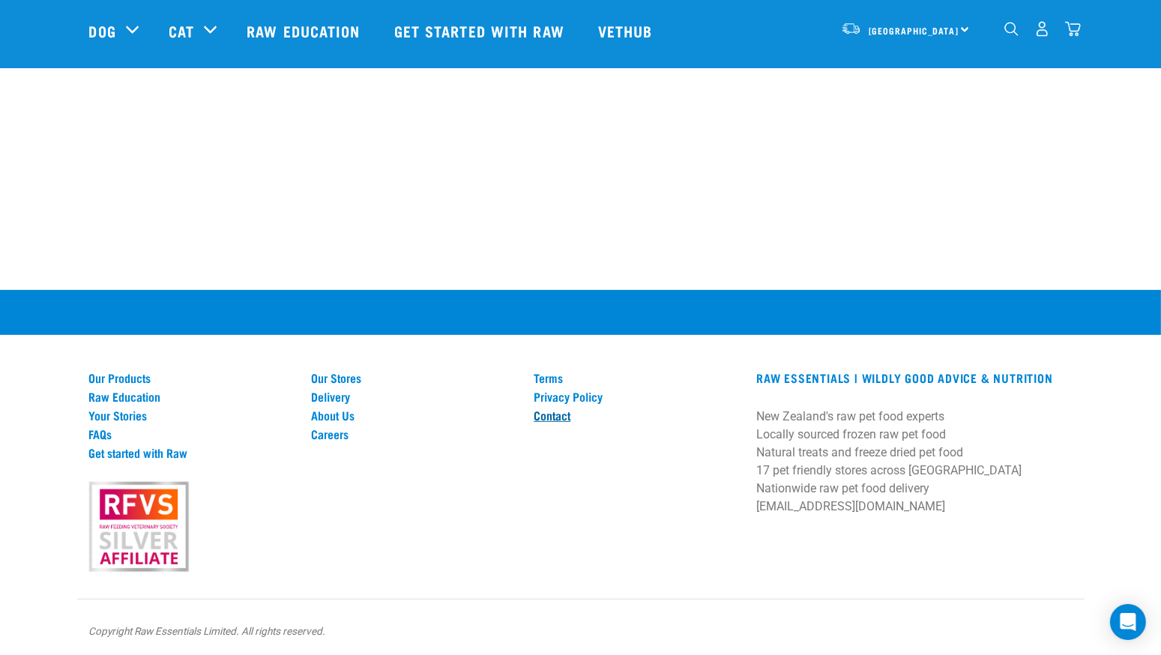
click at [551, 414] on link "Contact" at bounding box center [636, 414] width 205 height 13
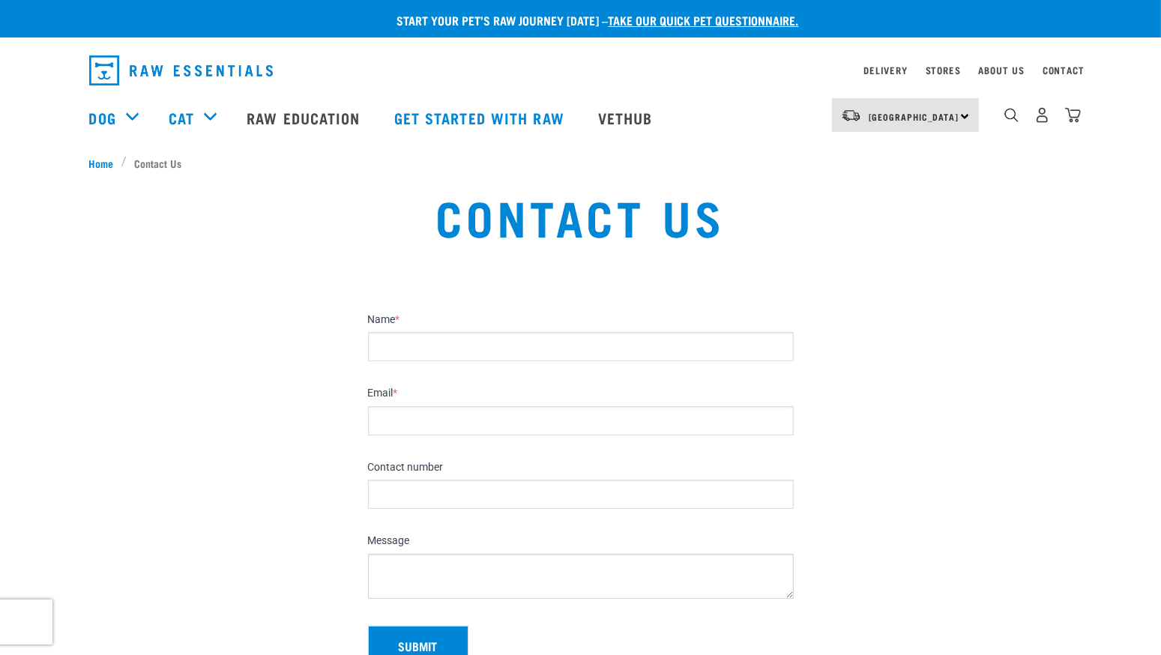
click at [564, 349] on input "Name *" at bounding box center [581, 346] width 426 height 29
type input "[PERSON_NAME]"
type input "[EMAIL_ADDRESS][DOMAIN_NAME]"
type input "0212515732"
click at [478, 566] on textarea "Message" at bounding box center [581, 576] width 426 height 45
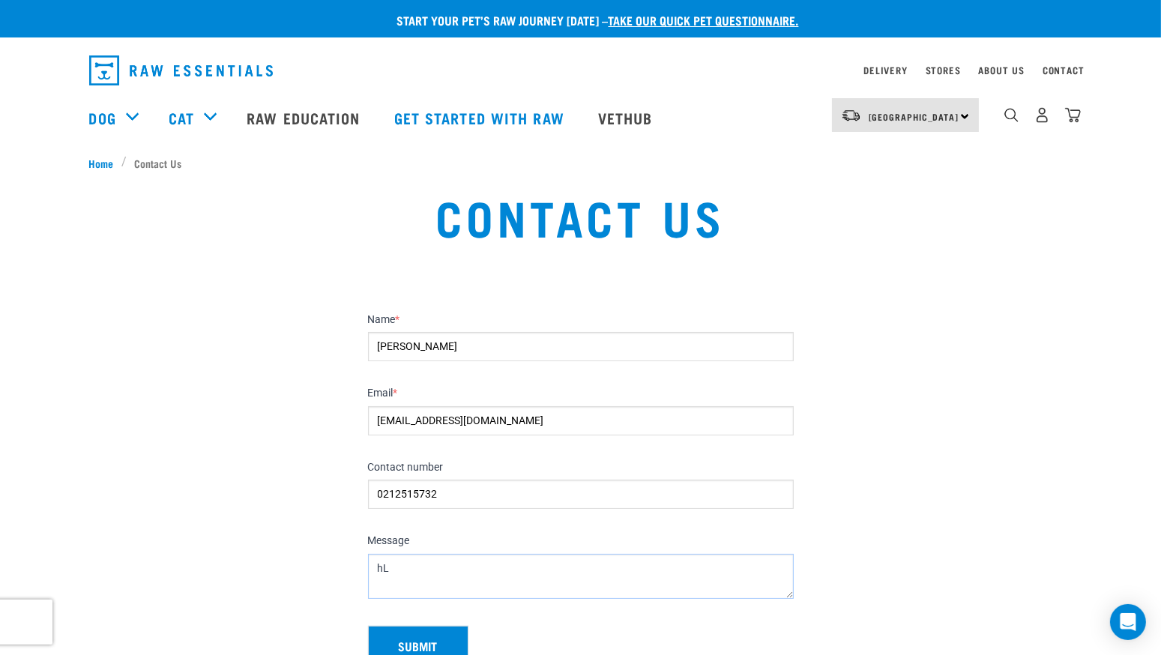
type textarea "h"
click at [478, 566] on textarea "Hello I have just returned from your store in [GEOGRAPHIC_DATA], [GEOGRAPHIC_DA…" at bounding box center [581, 576] width 426 height 45
click at [377, 569] on textarea "Hello I have just returned from your store in [GEOGRAPHIC_DATA], [GEOGRAPHIC_DA…" at bounding box center [581, 576] width 426 height 45
click at [382, 582] on textarea "Hello I have just returned from your store in [GEOGRAPHIC_DATA], [GEOGRAPHIC_DA…" at bounding box center [581, 576] width 426 height 45
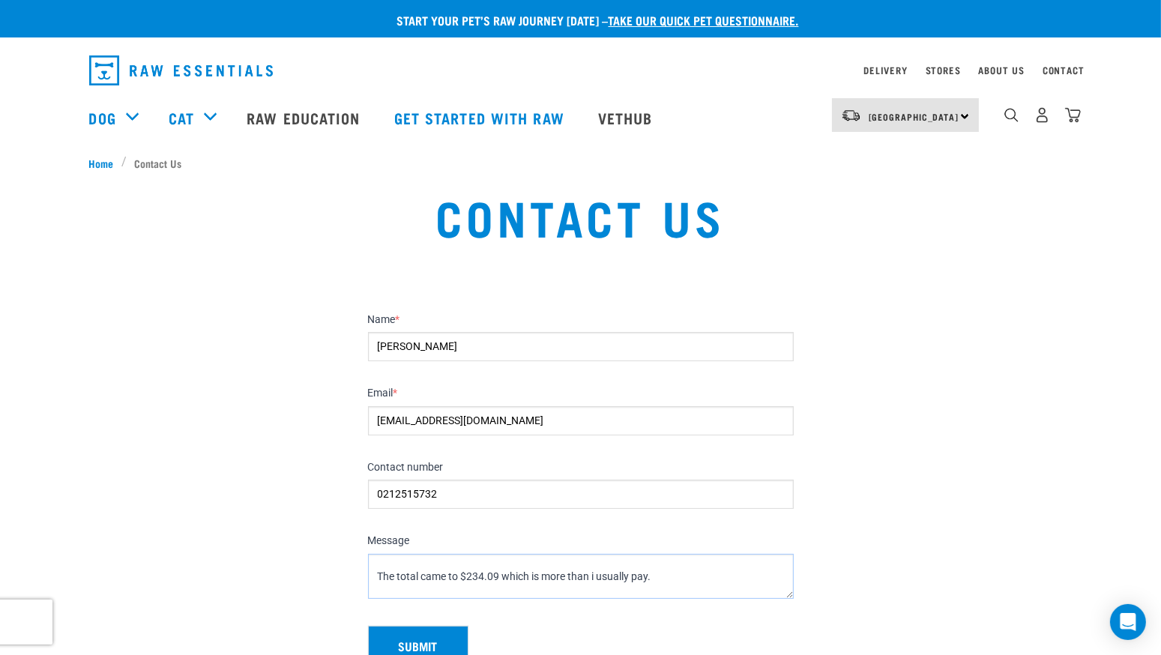
scroll to position [275, 0]
type textarea "Hello I have just returned from your store in [GEOGRAPHIC_DATA], [GEOGRAPHIC_DA…"
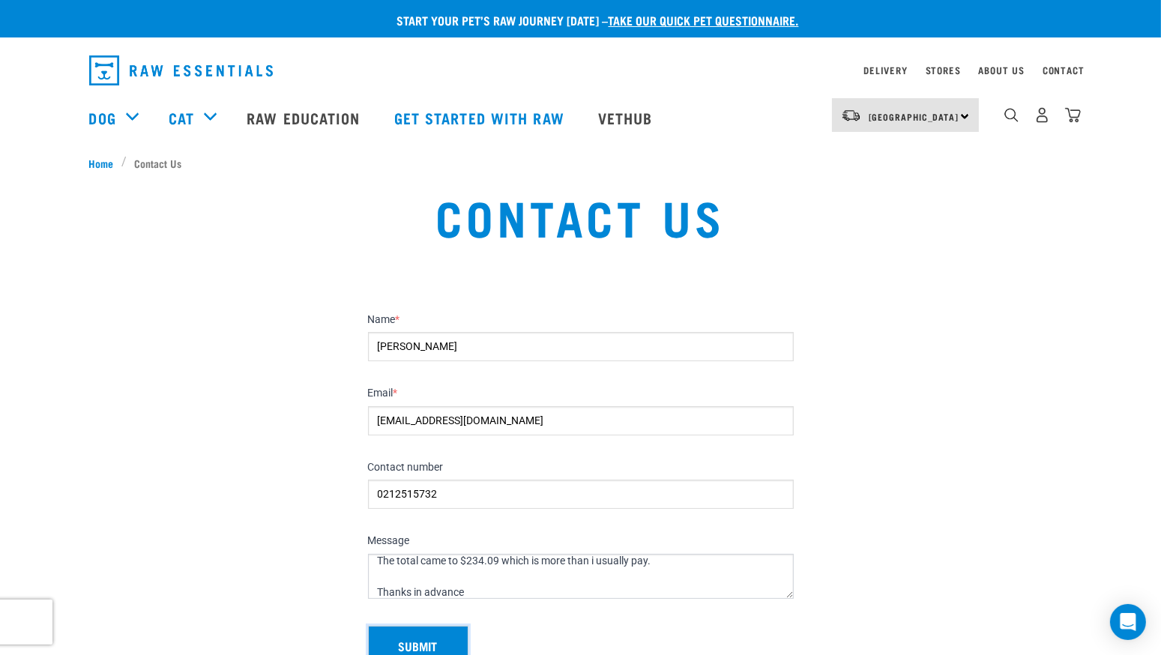
click at [425, 642] on button "Submit" at bounding box center [418, 645] width 100 height 39
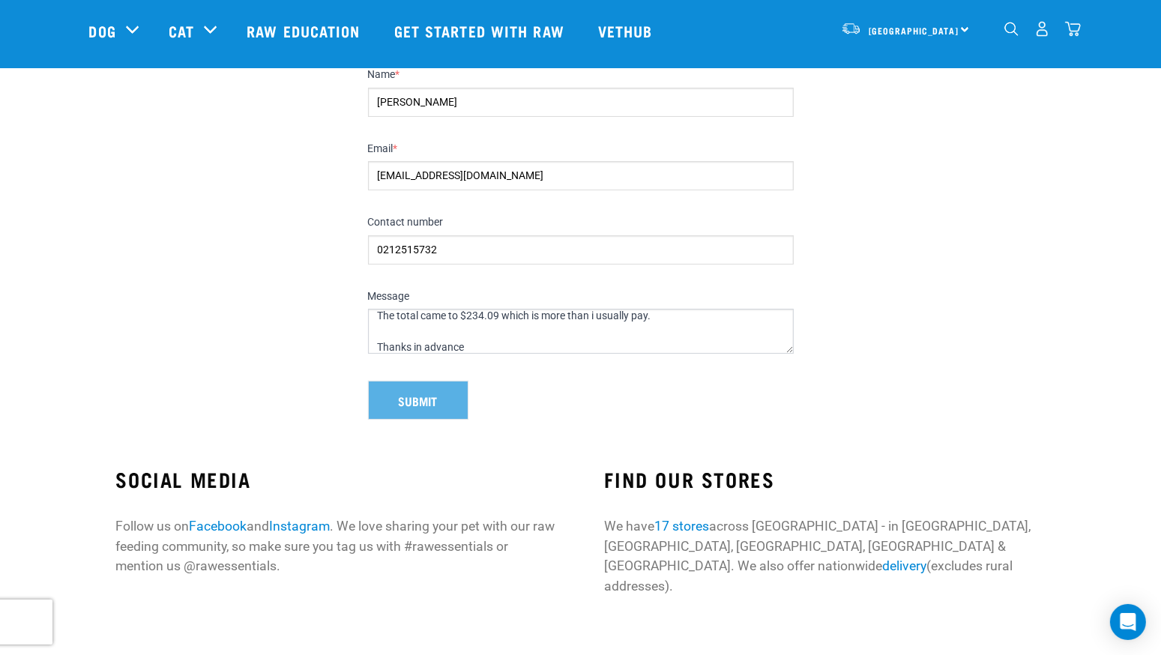
scroll to position [136, 0]
